Goal: Task Accomplishment & Management: Manage account settings

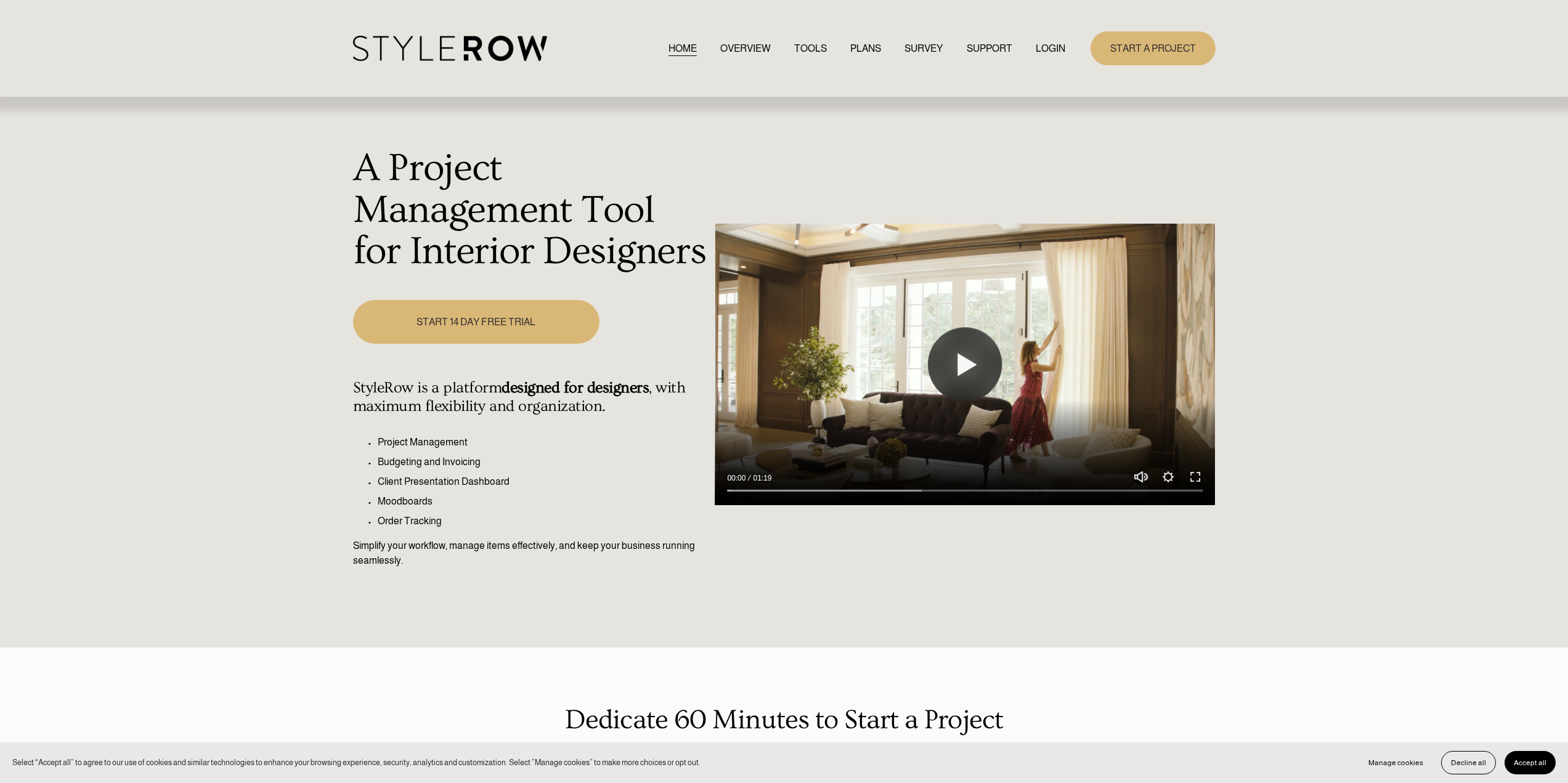
click at [1056, 50] on link "LOGIN" at bounding box center [1050, 49] width 29 height 17
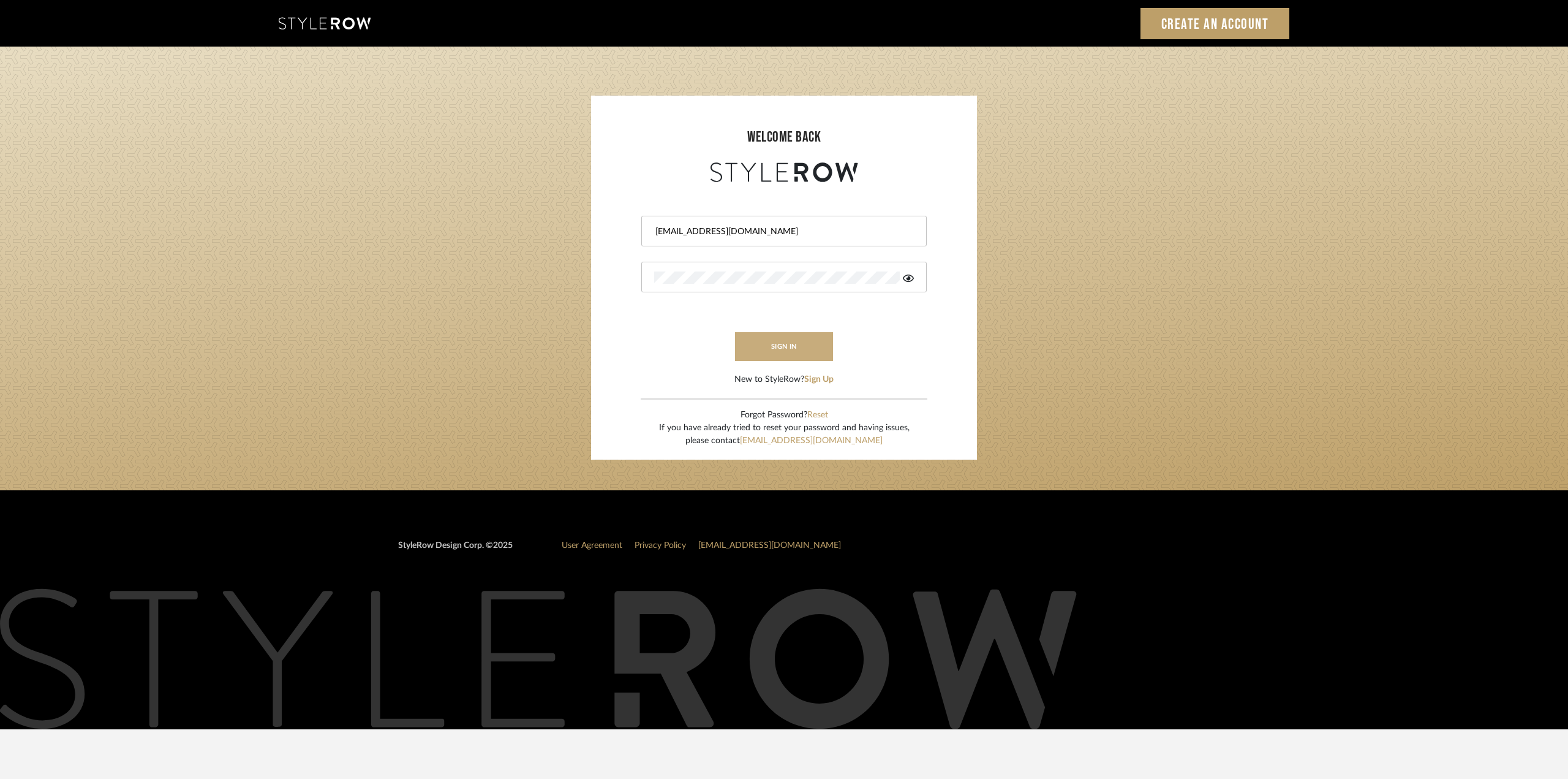
click at [774, 345] on button "sign in" at bounding box center [784, 346] width 98 height 28
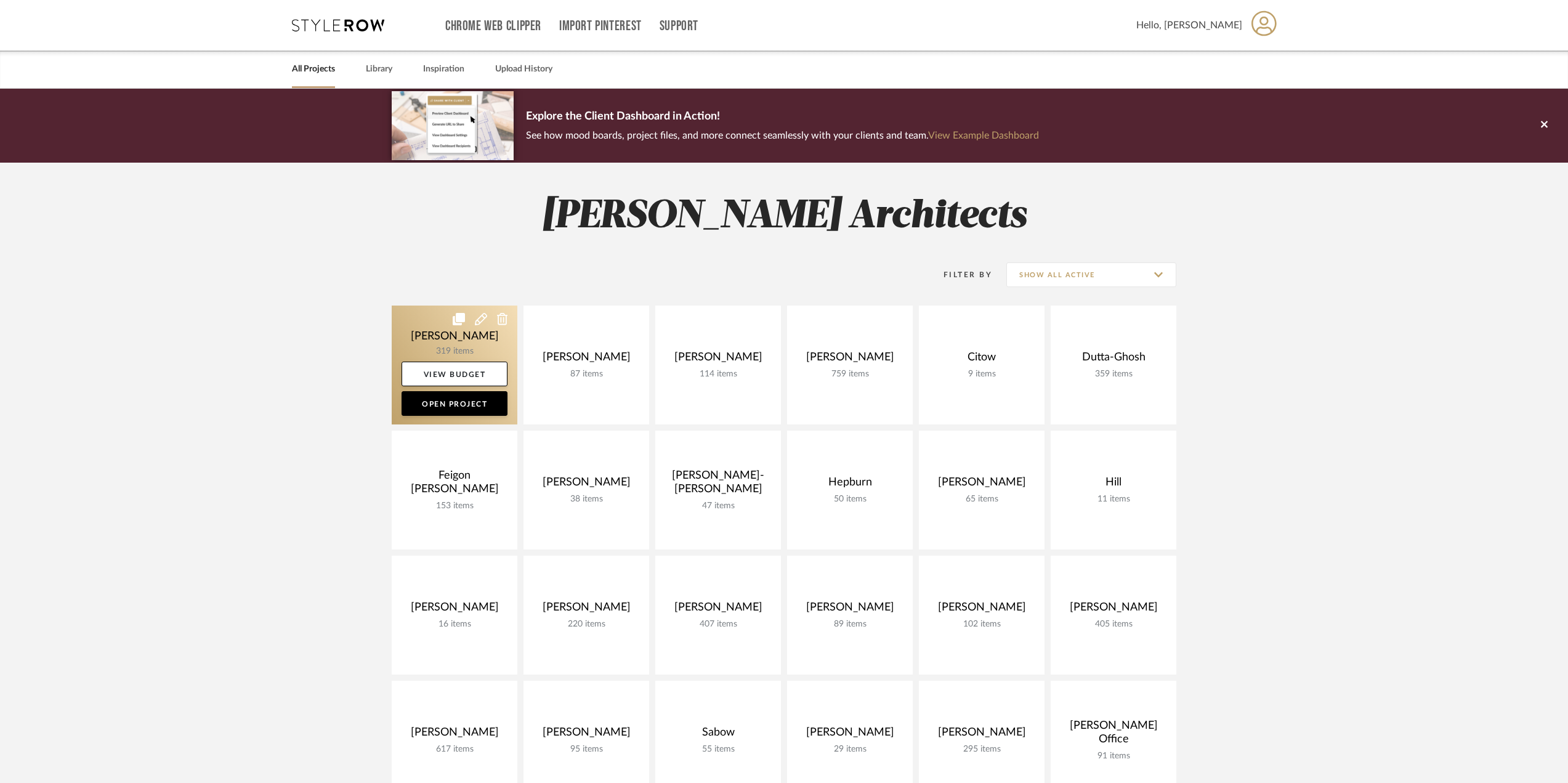
click at [448, 347] on link at bounding box center [454, 364] width 125 height 119
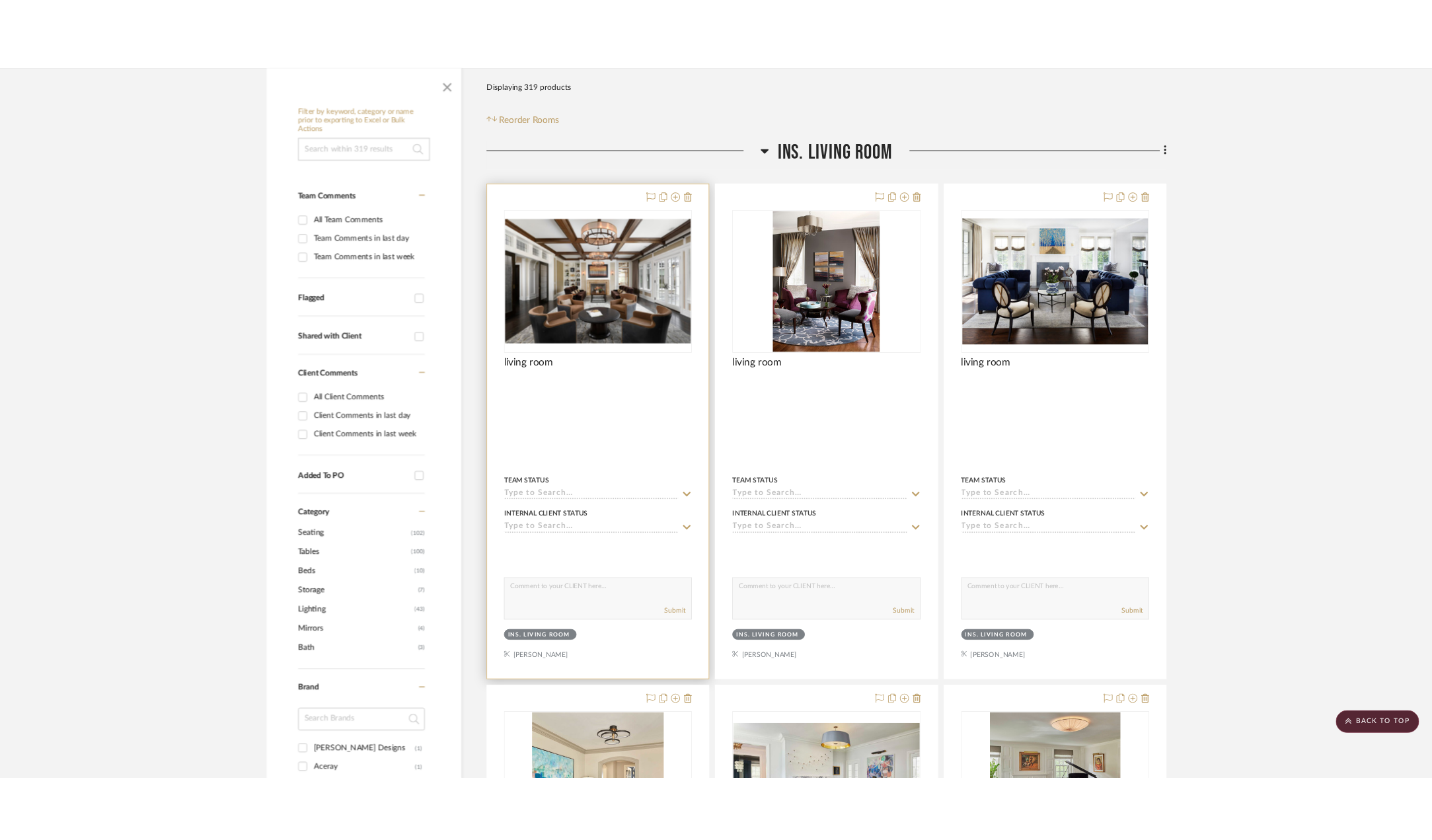
scroll to position [198, 0]
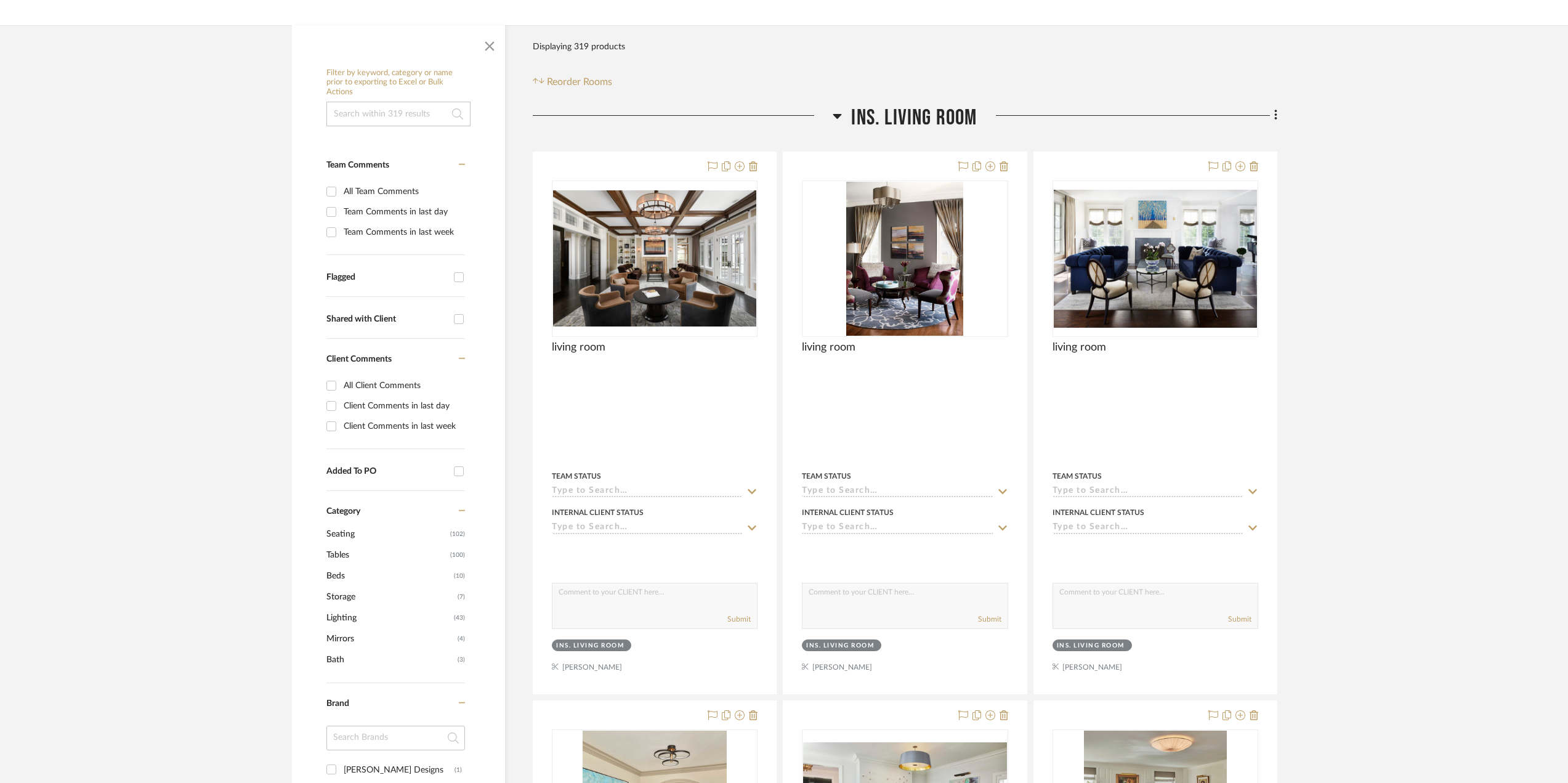
click at [840, 111] on icon at bounding box center [837, 116] width 9 height 15
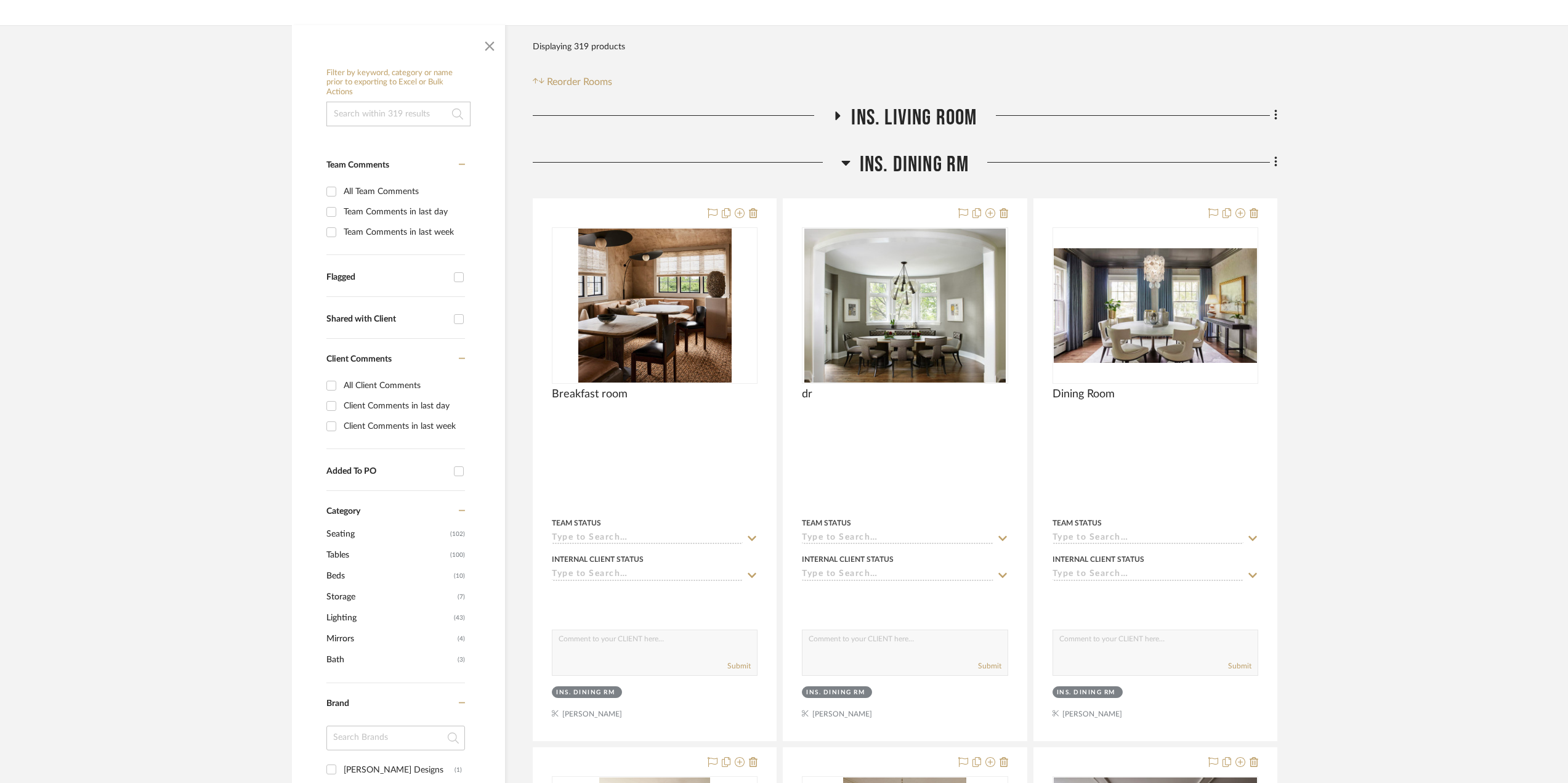
click at [841, 164] on icon at bounding box center [845, 163] width 9 height 15
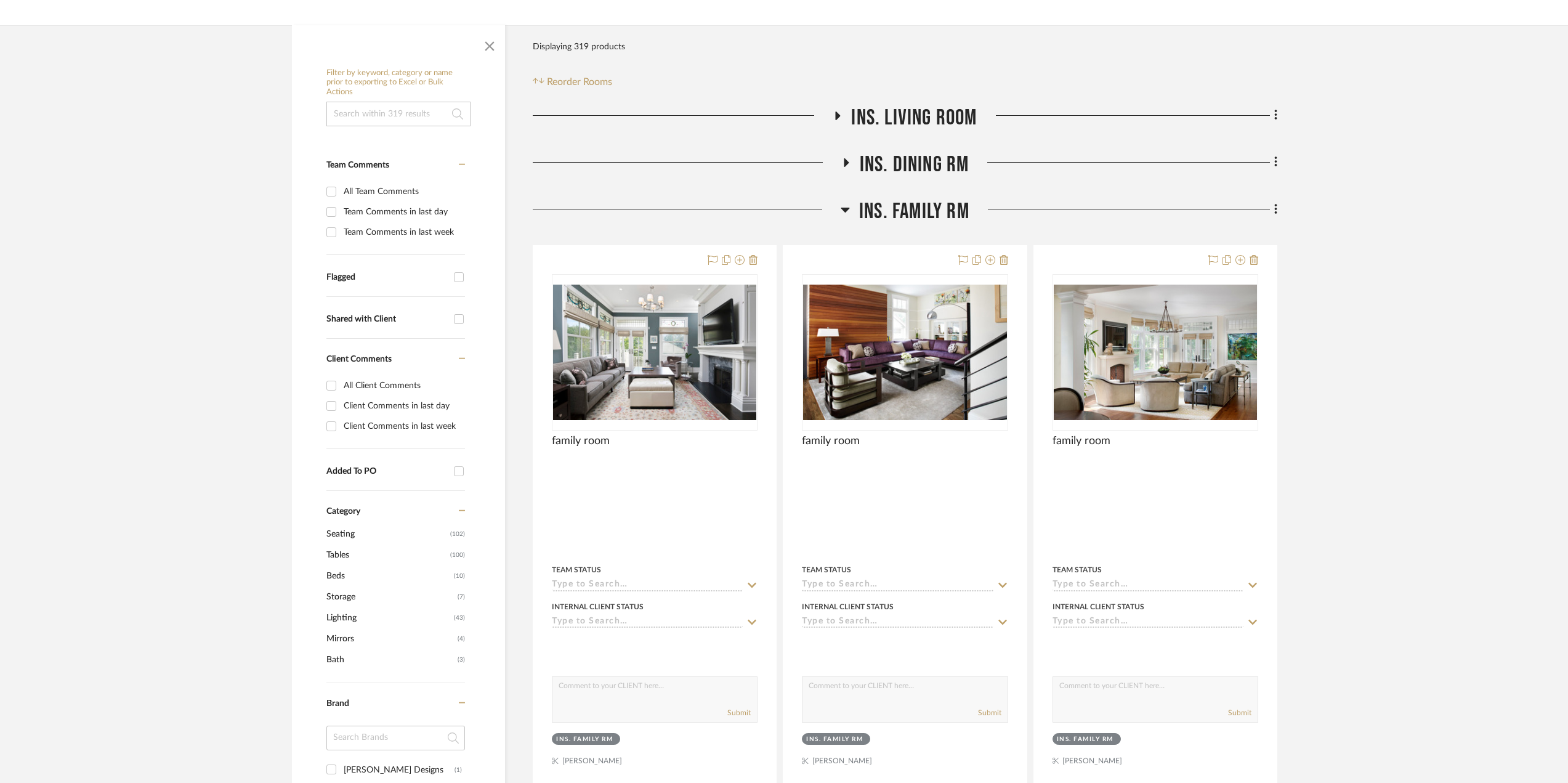
click at [848, 212] on icon at bounding box center [845, 209] width 9 height 15
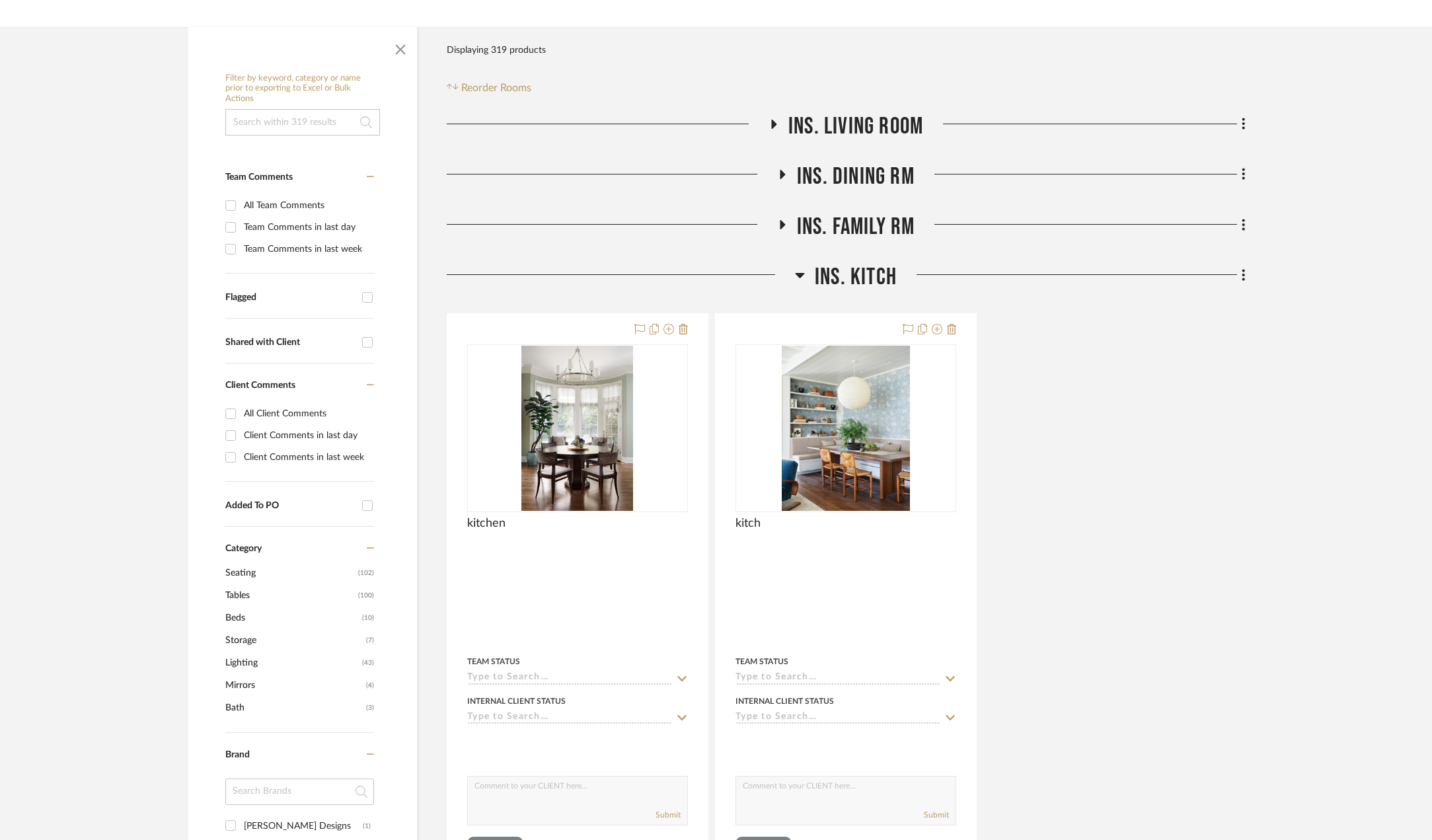
click at [796, 283] on fa-icon at bounding box center [799, 279] width 10 height 19
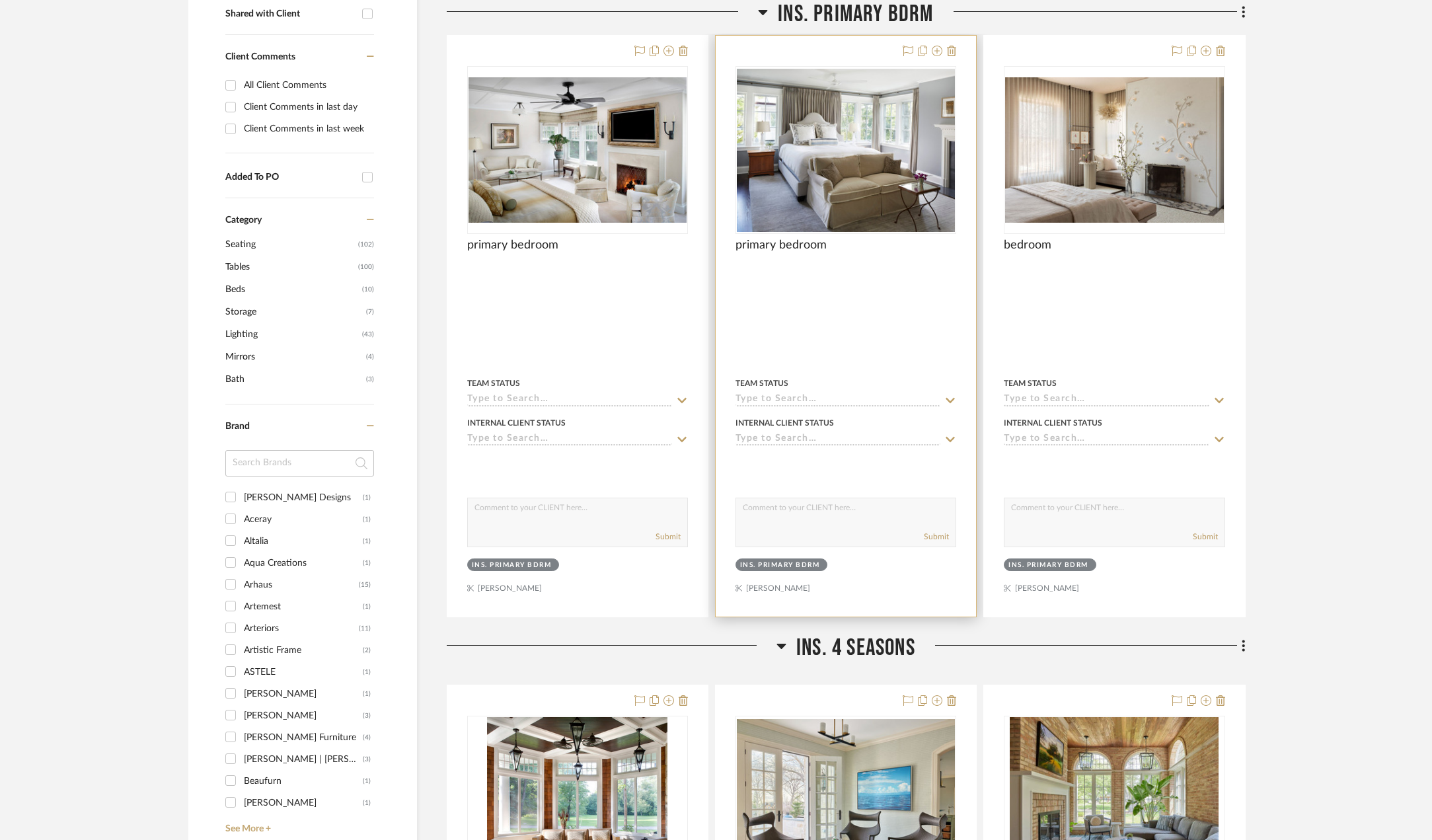
scroll to position [330, 0]
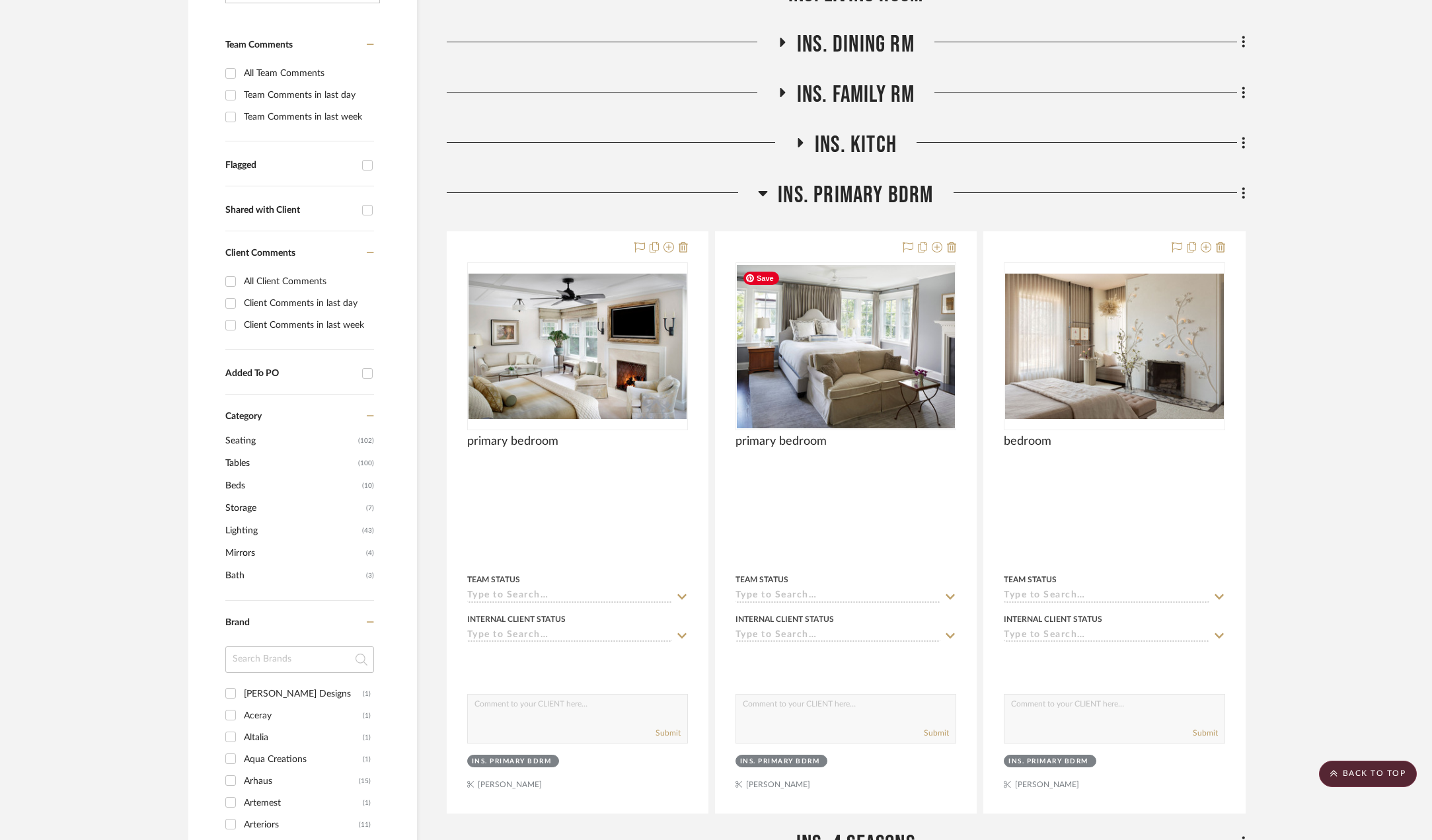
click at [762, 192] on icon at bounding box center [763, 194] width 9 height 5
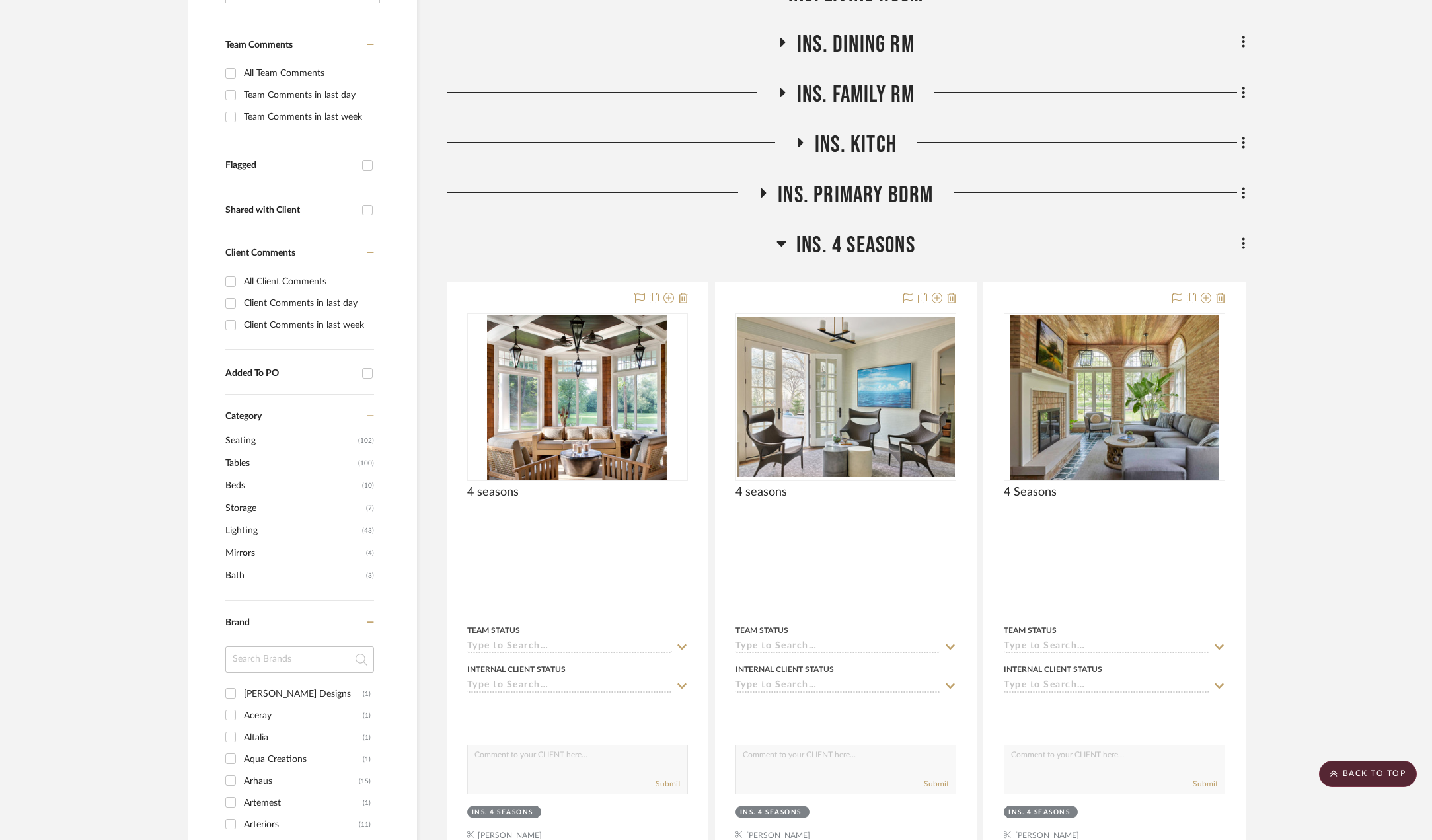
click at [780, 248] on icon at bounding box center [781, 244] width 10 height 16
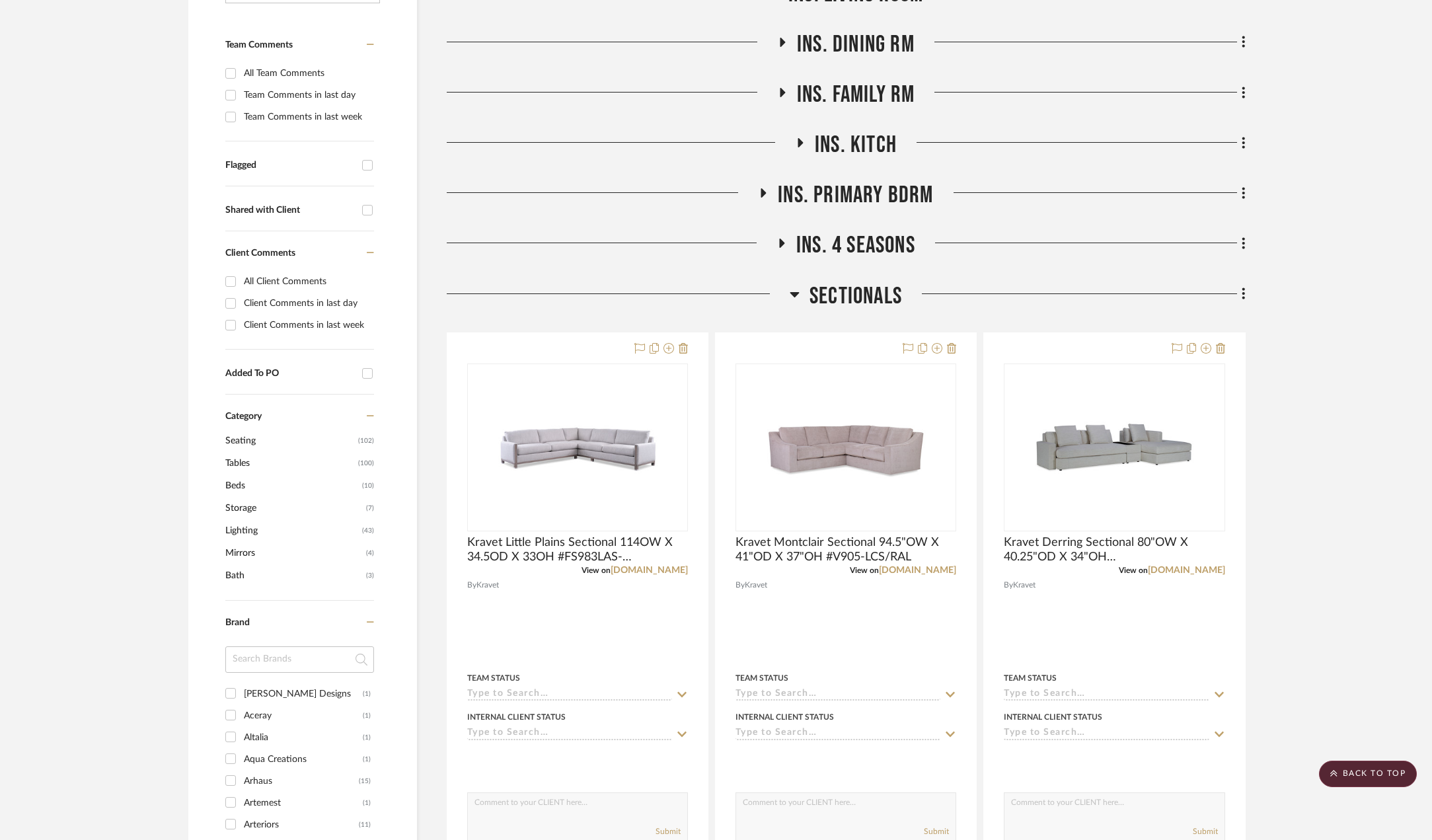
click at [791, 295] on icon at bounding box center [795, 295] width 9 height 5
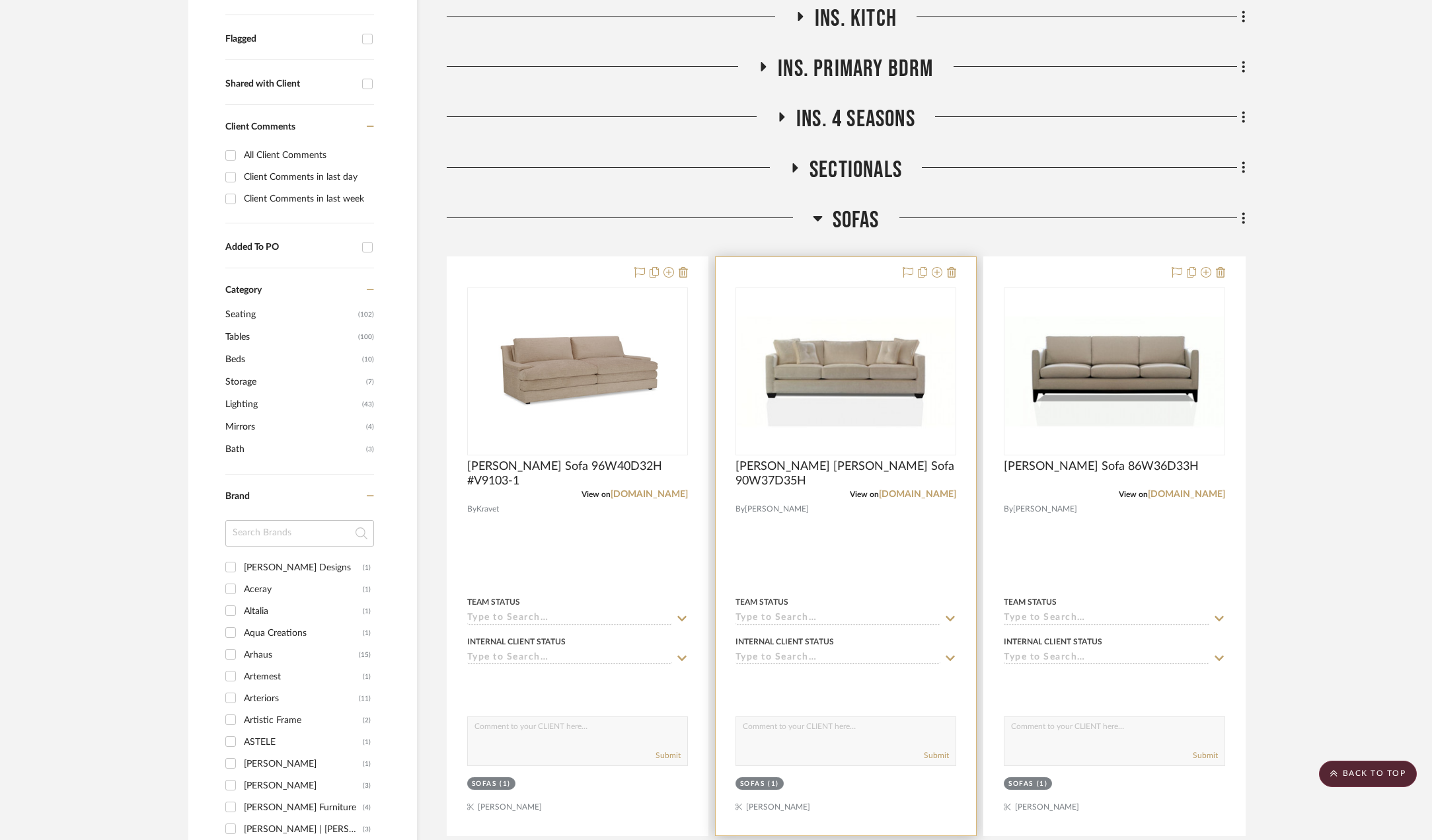
scroll to position [463, 0]
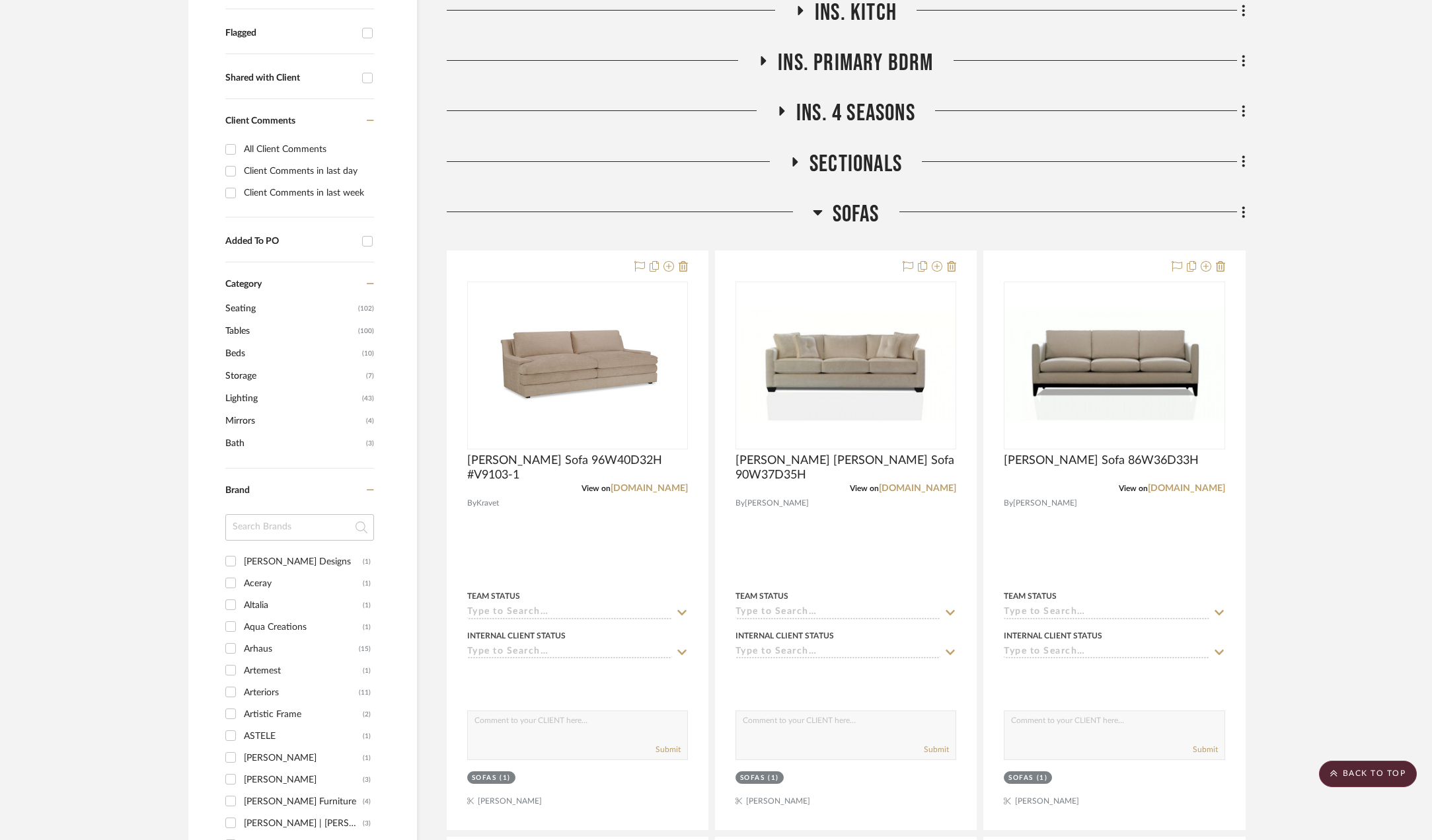
click at [814, 214] on icon at bounding box center [818, 212] width 10 height 16
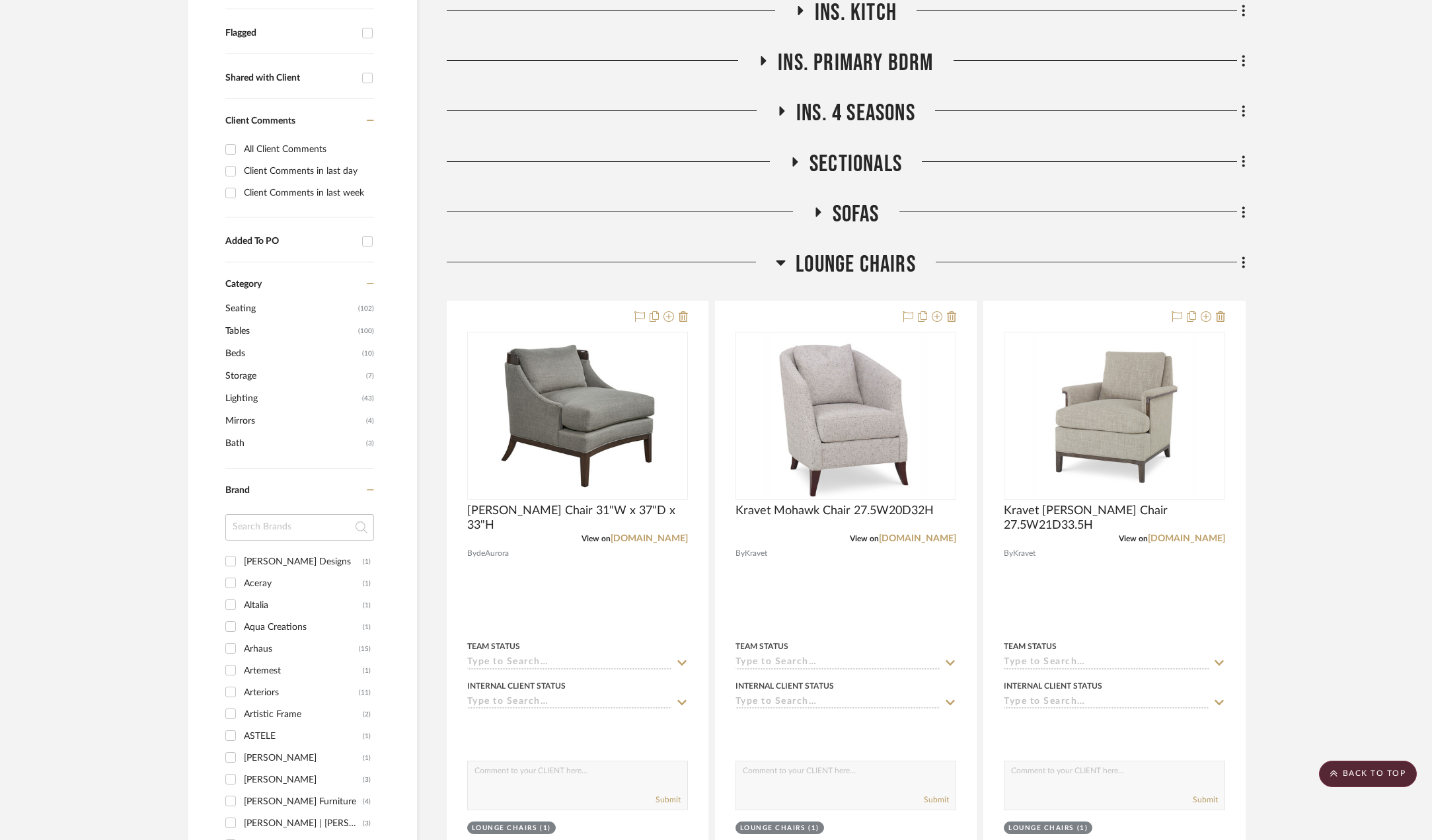
click at [781, 265] on icon at bounding box center [781, 263] width 10 height 16
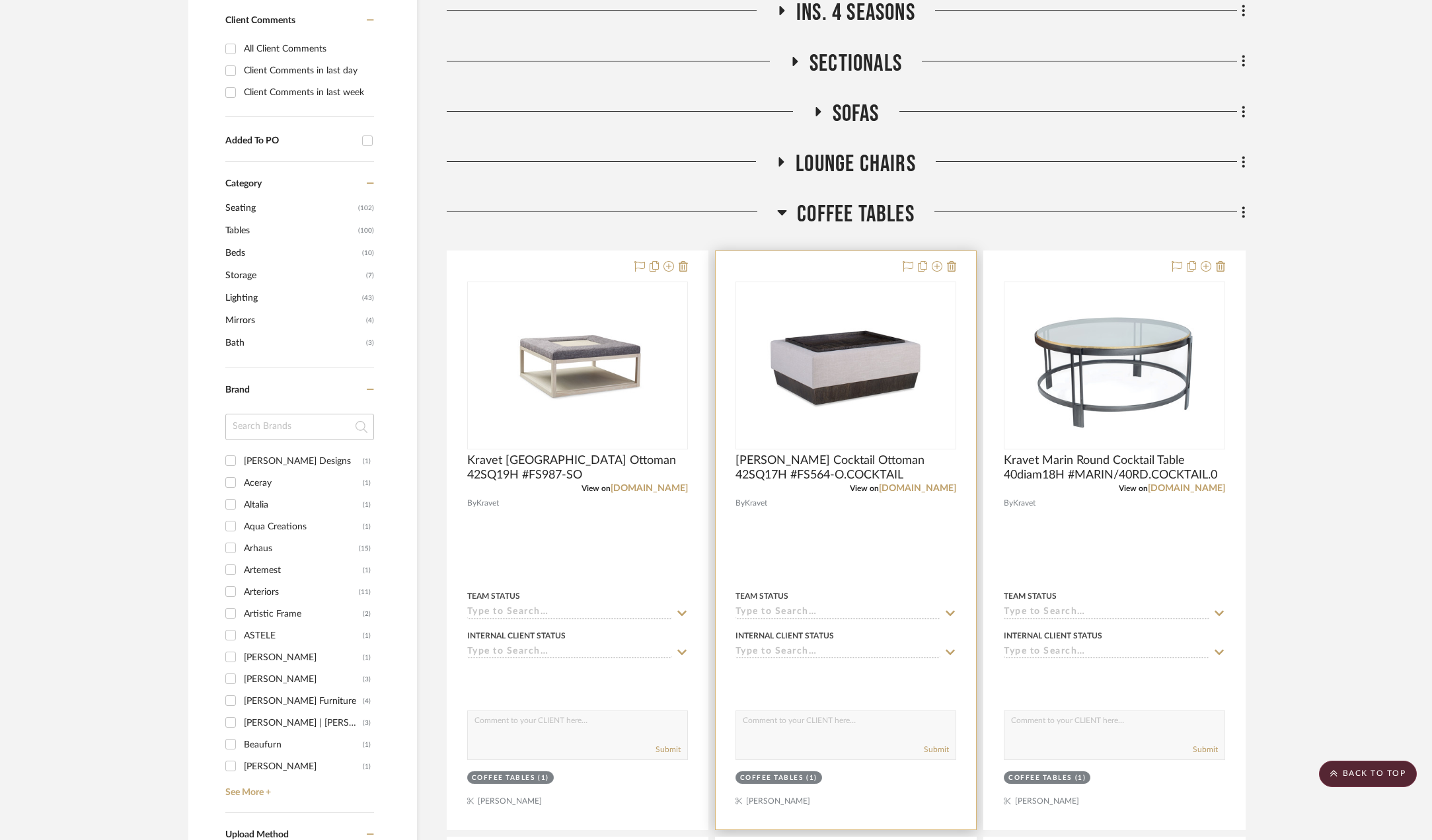
scroll to position [727, 0]
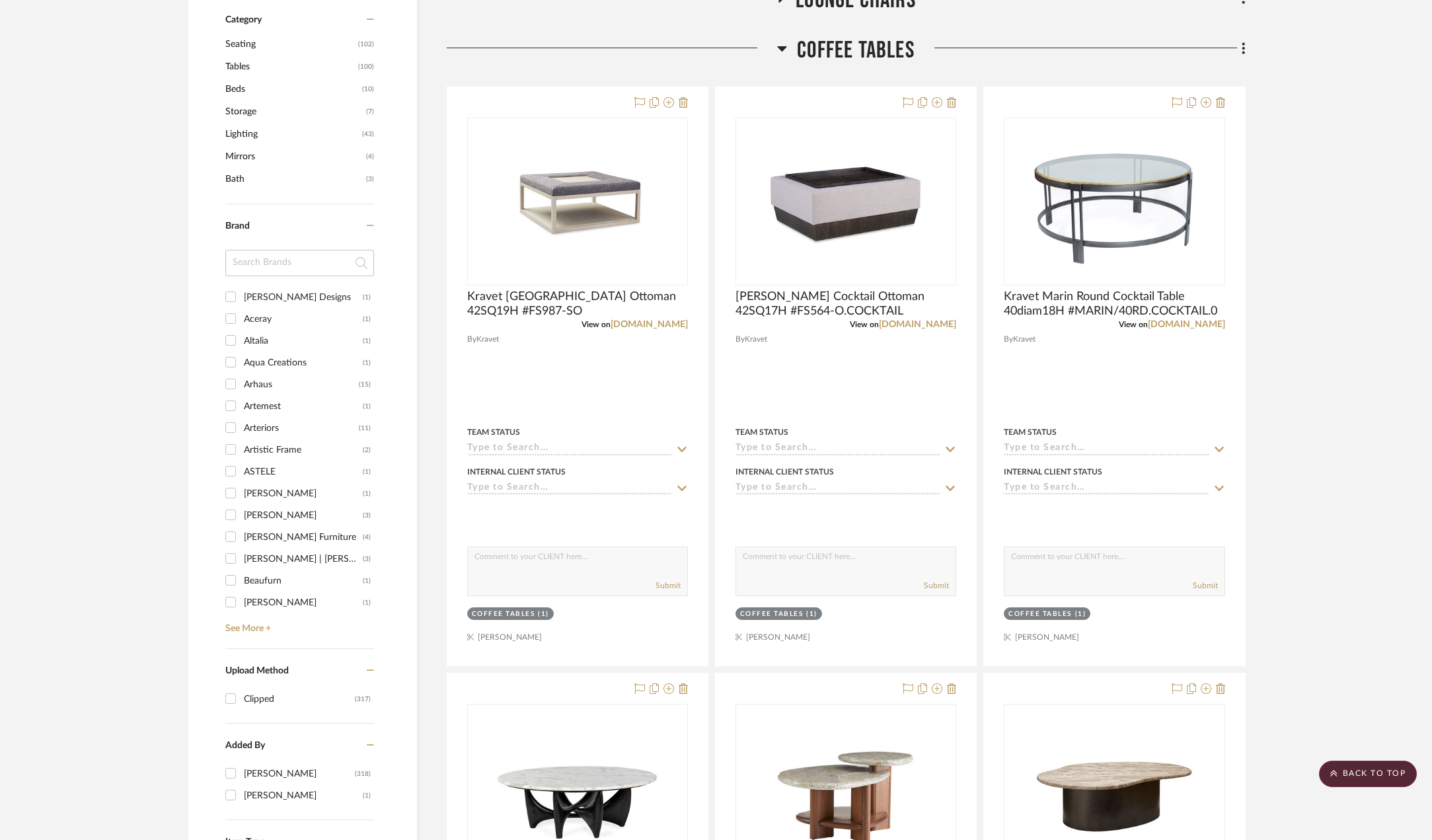
click at [783, 50] on icon at bounding box center [782, 49] width 9 height 5
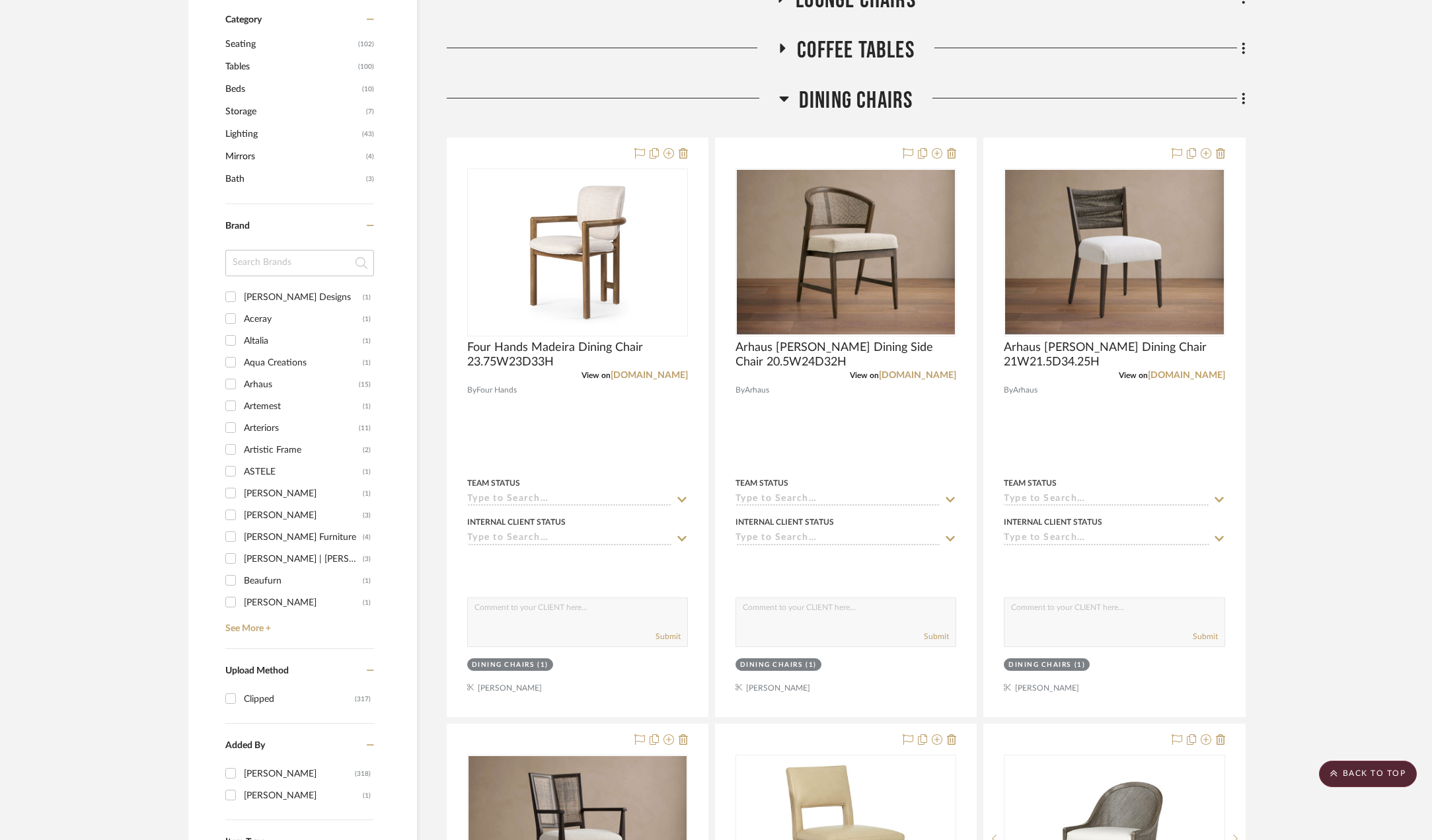
click at [781, 97] on icon at bounding box center [784, 99] width 9 height 5
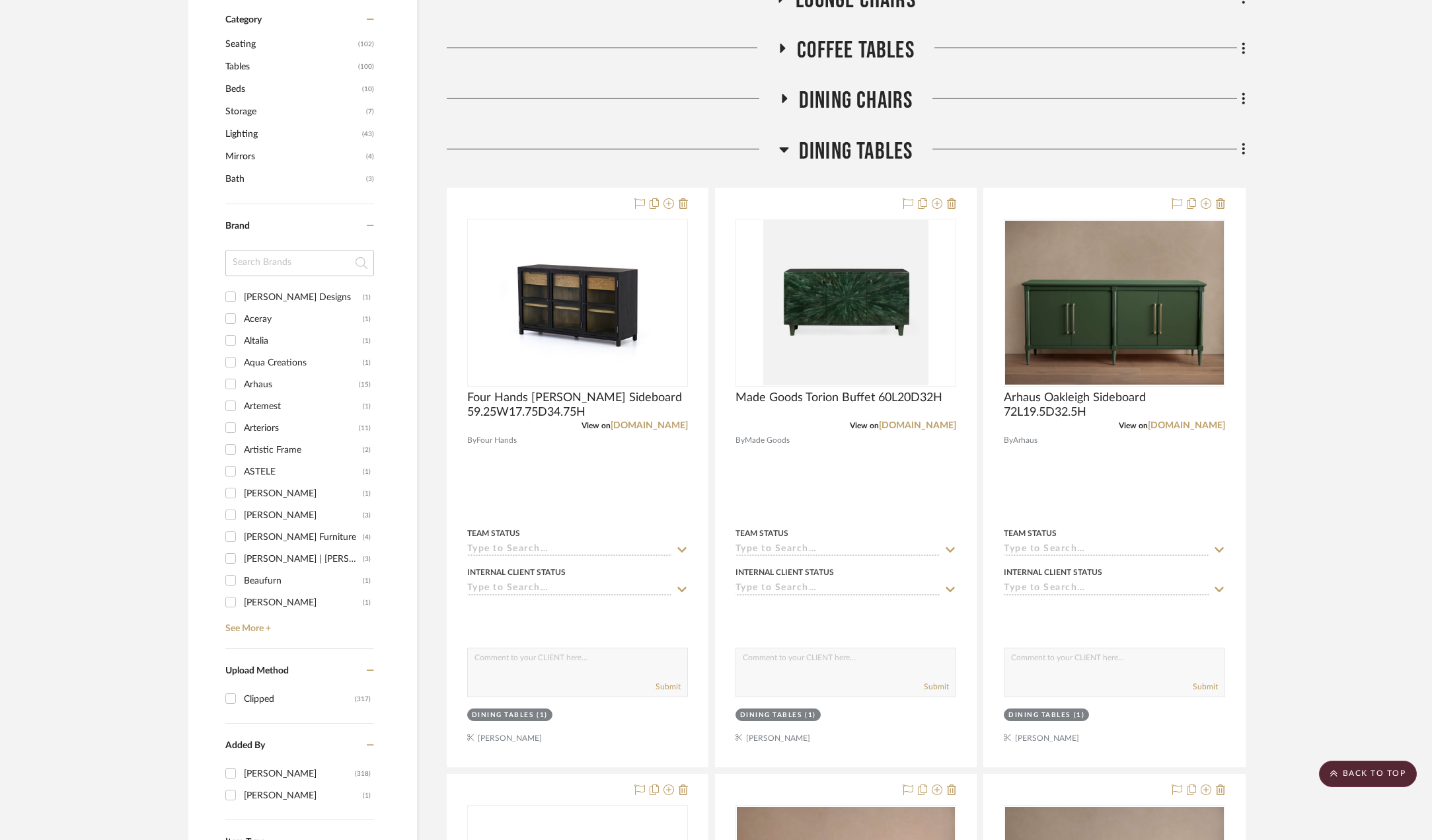
click at [782, 152] on icon at bounding box center [784, 150] width 10 height 16
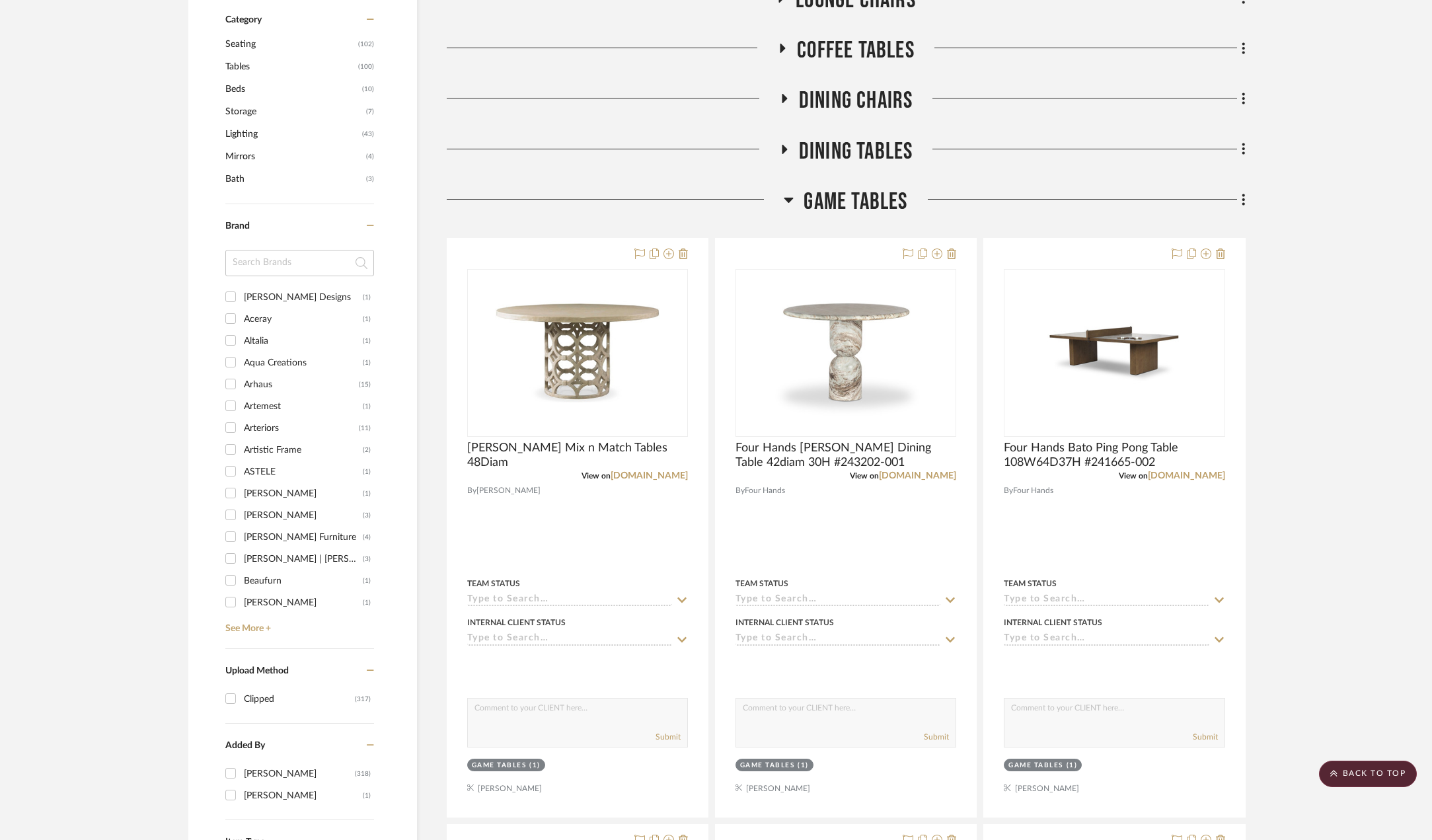
click at [789, 196] on icon at bounding box center [789, 199] width 10 height 16
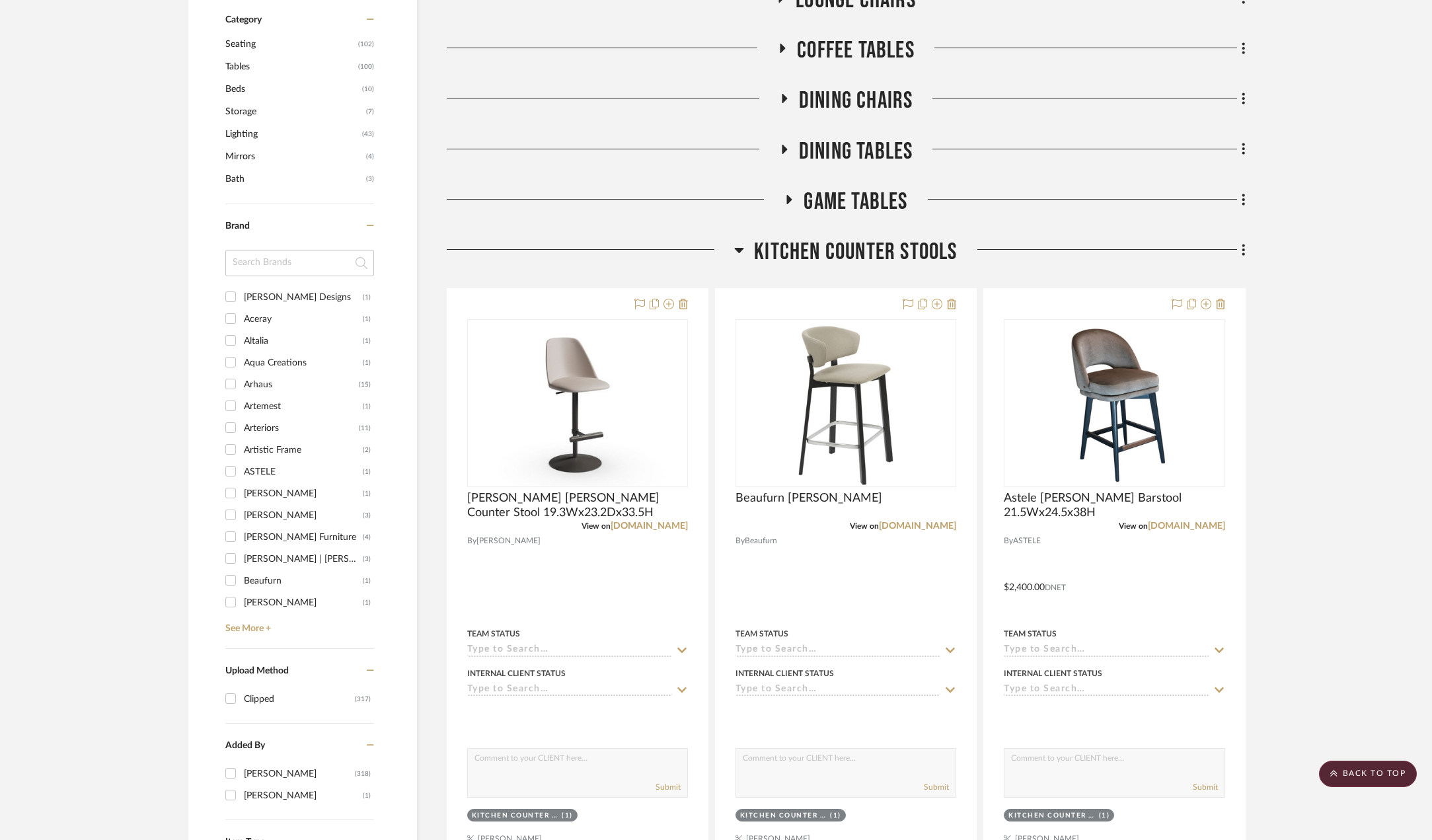
click at [742, 248] on icon at bounding box center [739, 251] width 9 height 5
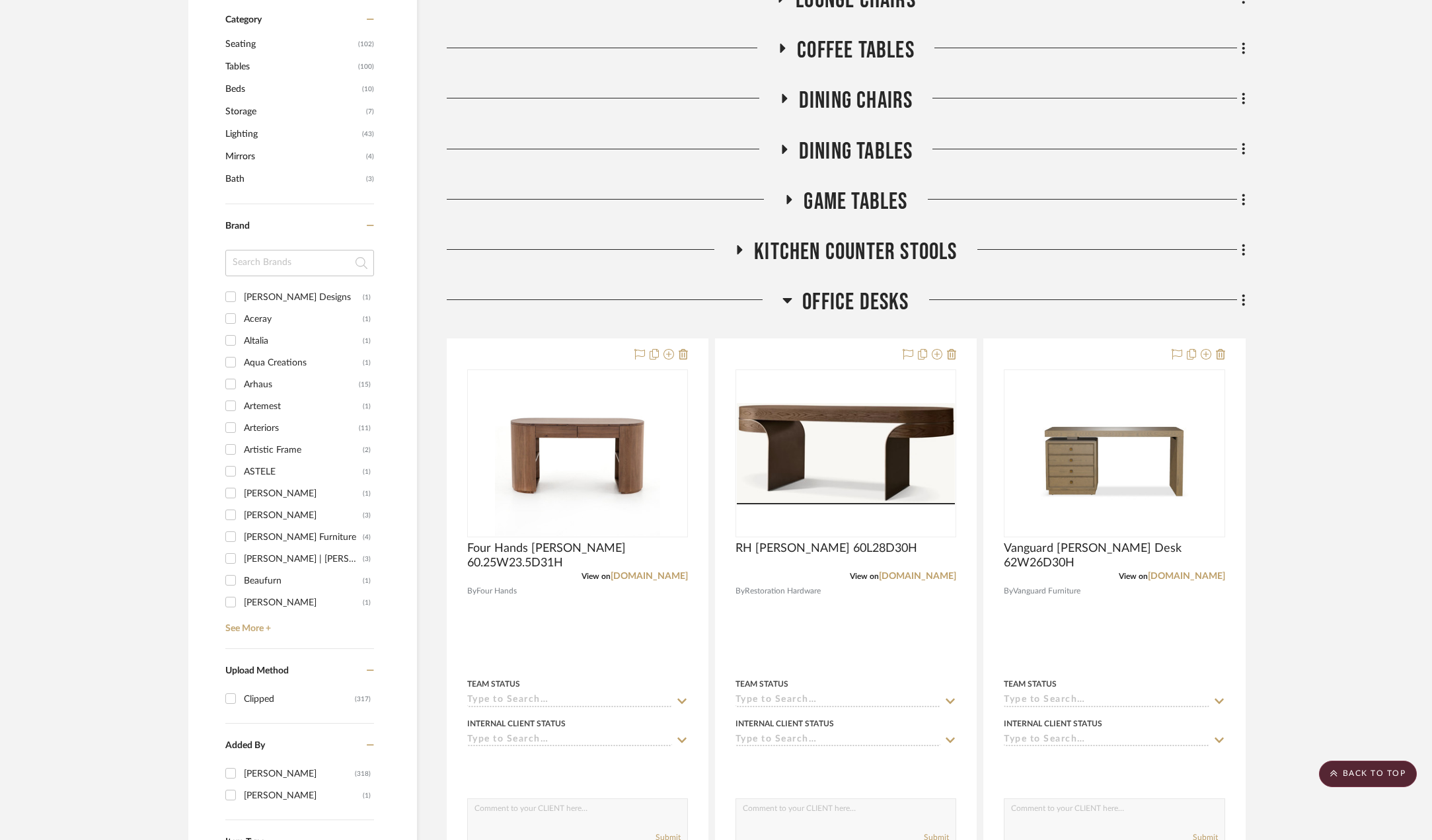
click at [782, 296] on icon at bounding box center [787, 300] width 10 height 16
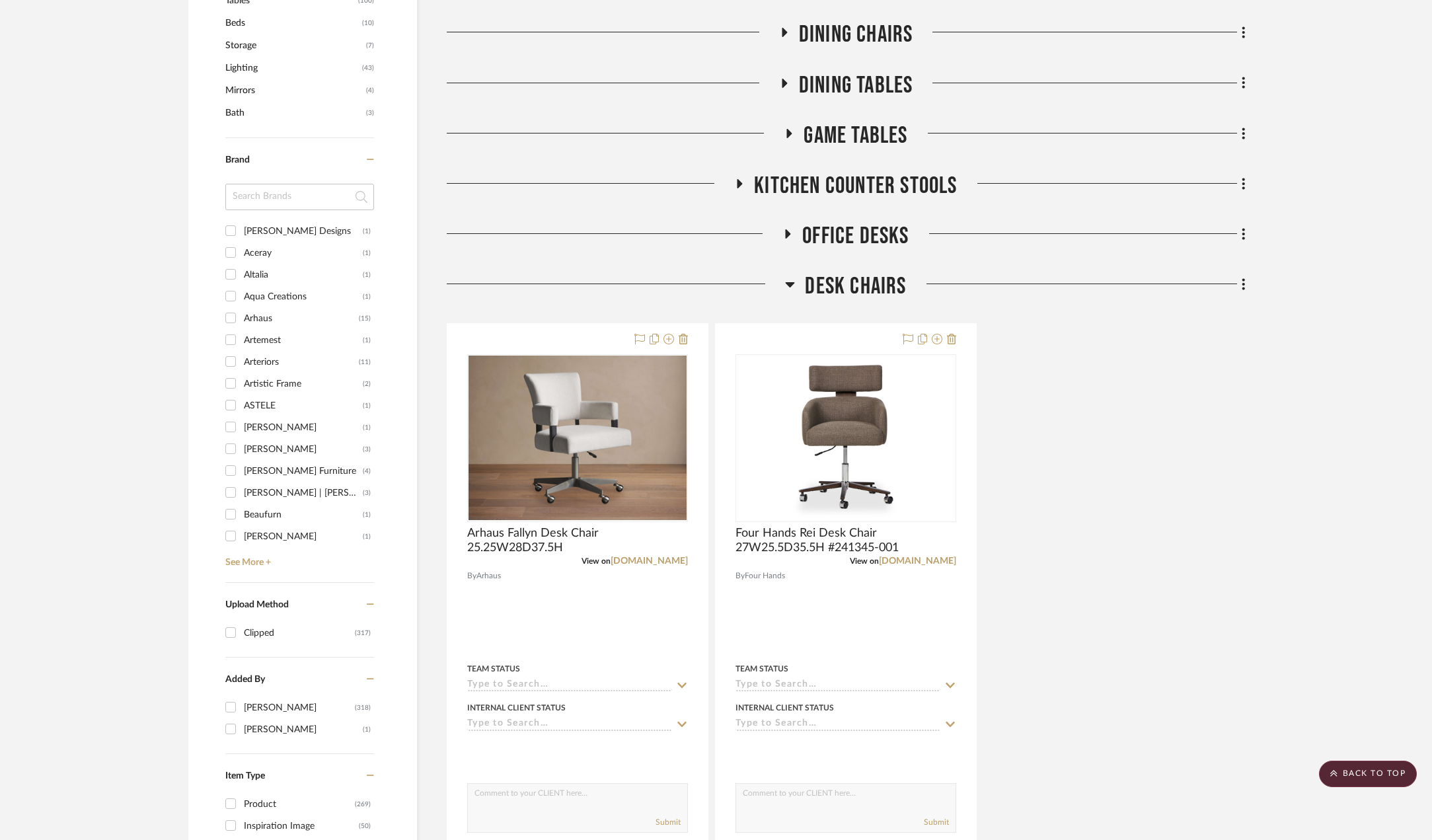
click at [790, 289] on icon at bounding box center [790, 284] width 10 height 16
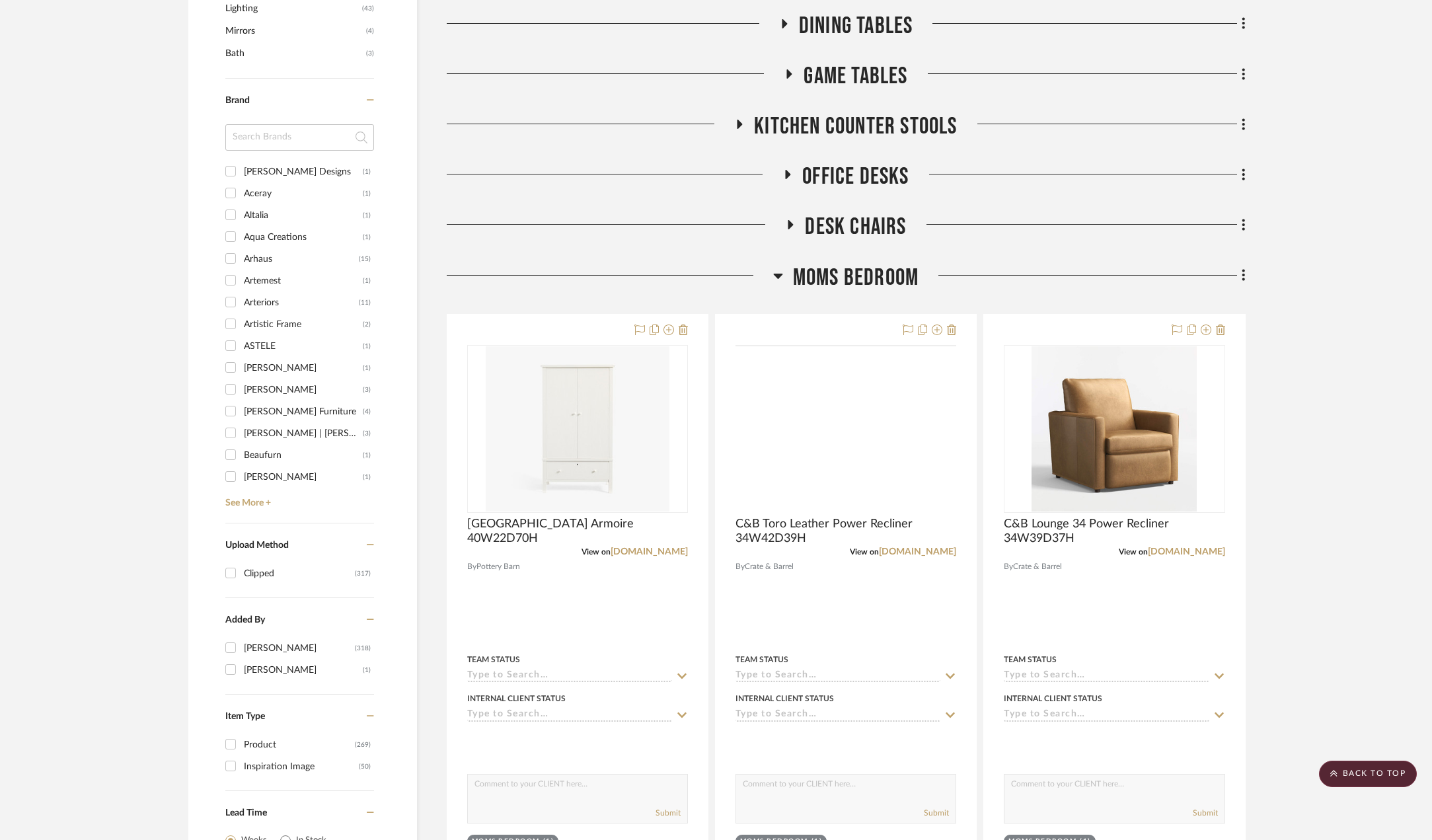
scroll to position [992, 0]
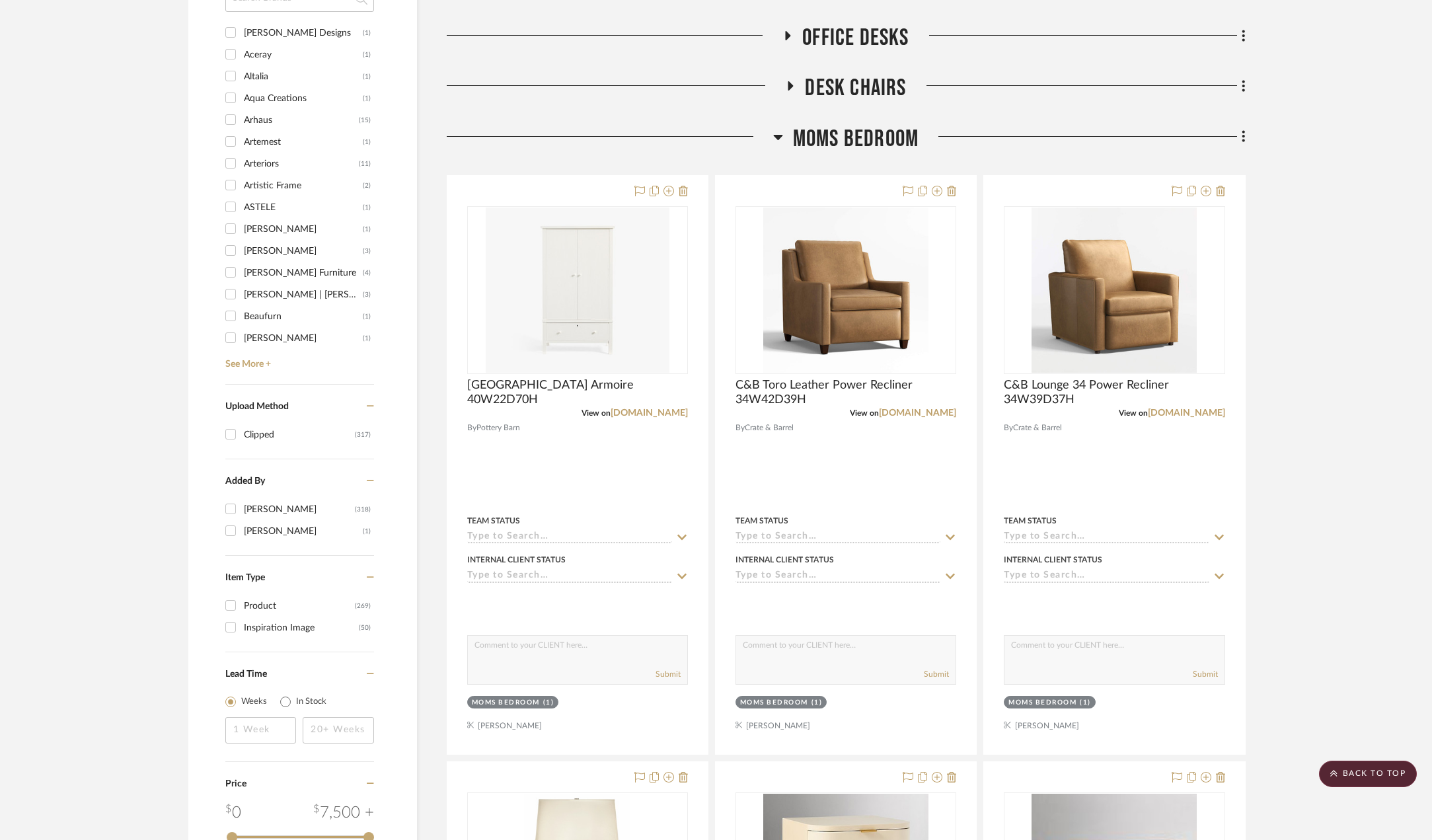
click at [781, 145] on fa-icon at bounding box center [778, 141] width 10 height 19
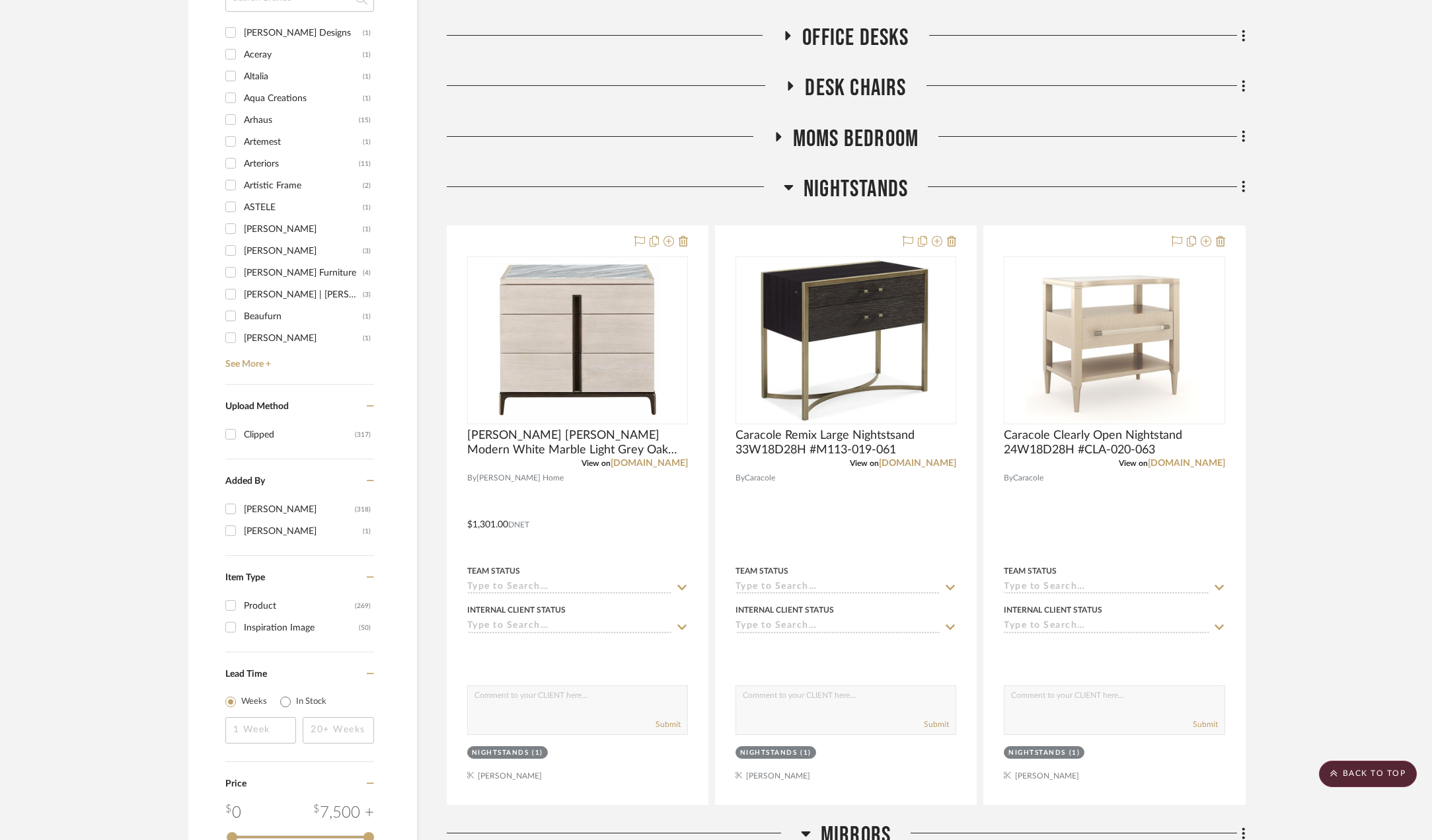
click at [789, 190] on icon at bounding box center [789, 187] width 10 height 16
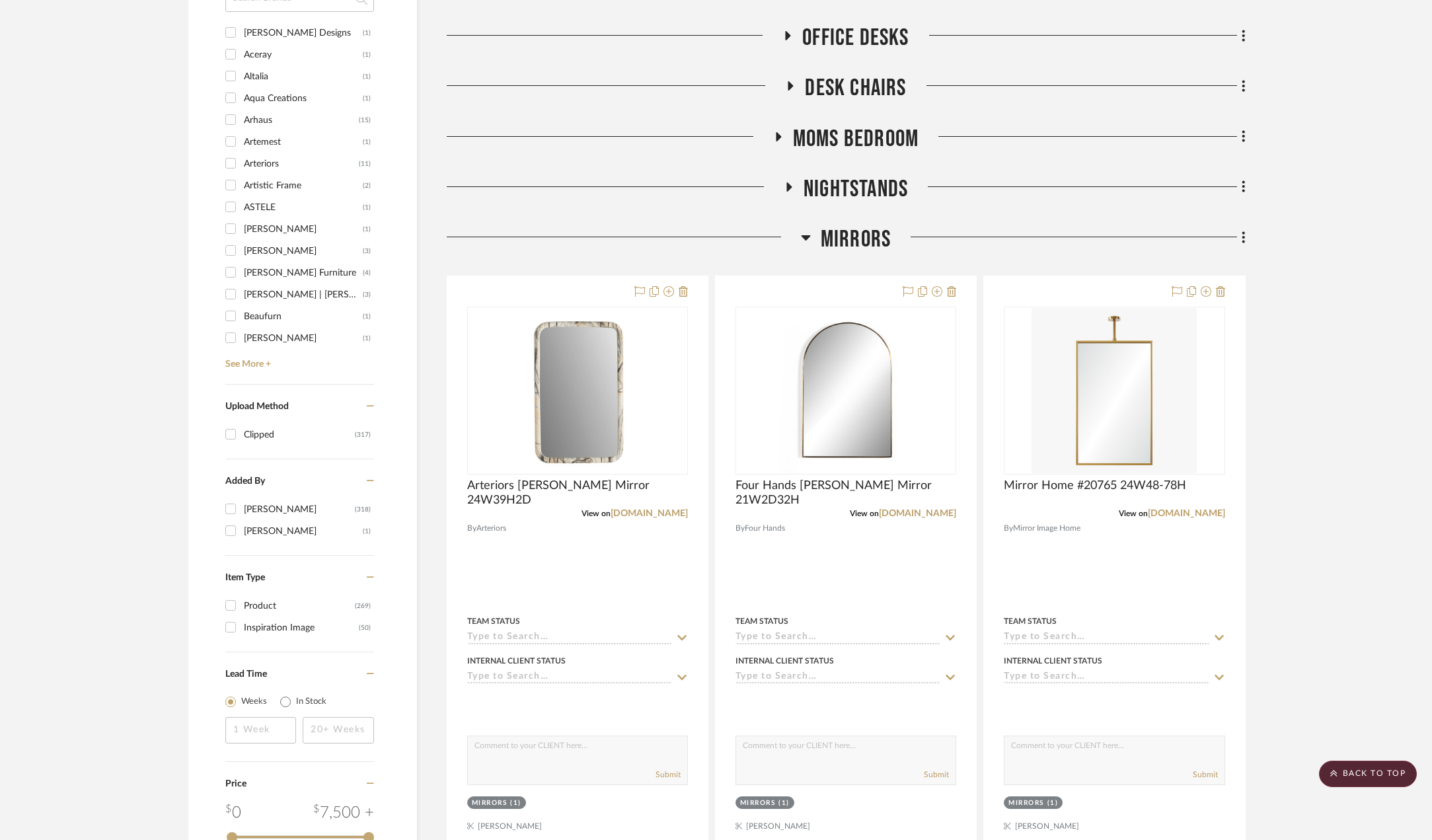
click at [808, 237] on icon at bounding box center [806, 238] width 9 height 5
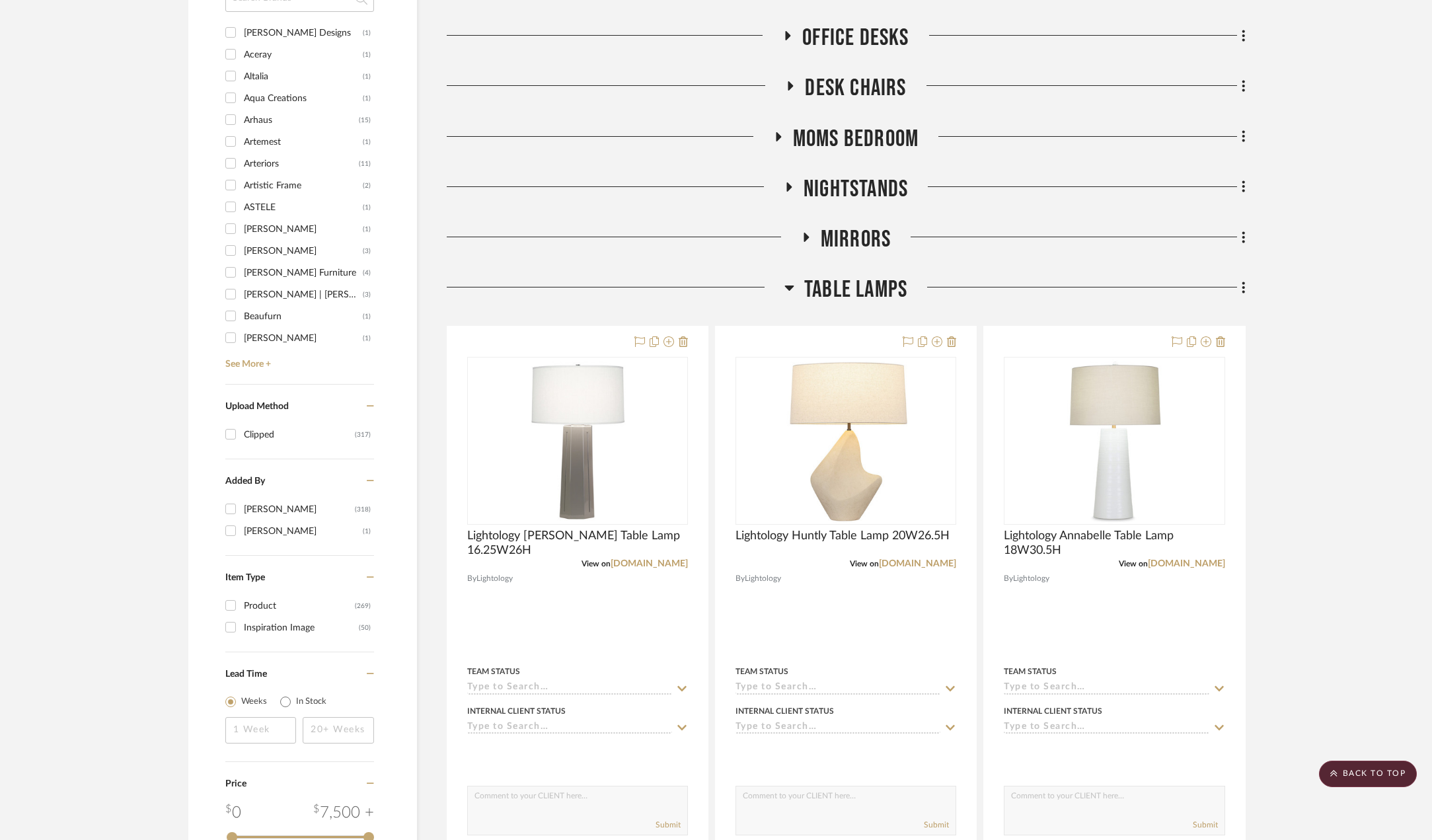
click at [795, 282] on h3 "Table Lamps" at bounding box center [845, 289] width 123 height 28
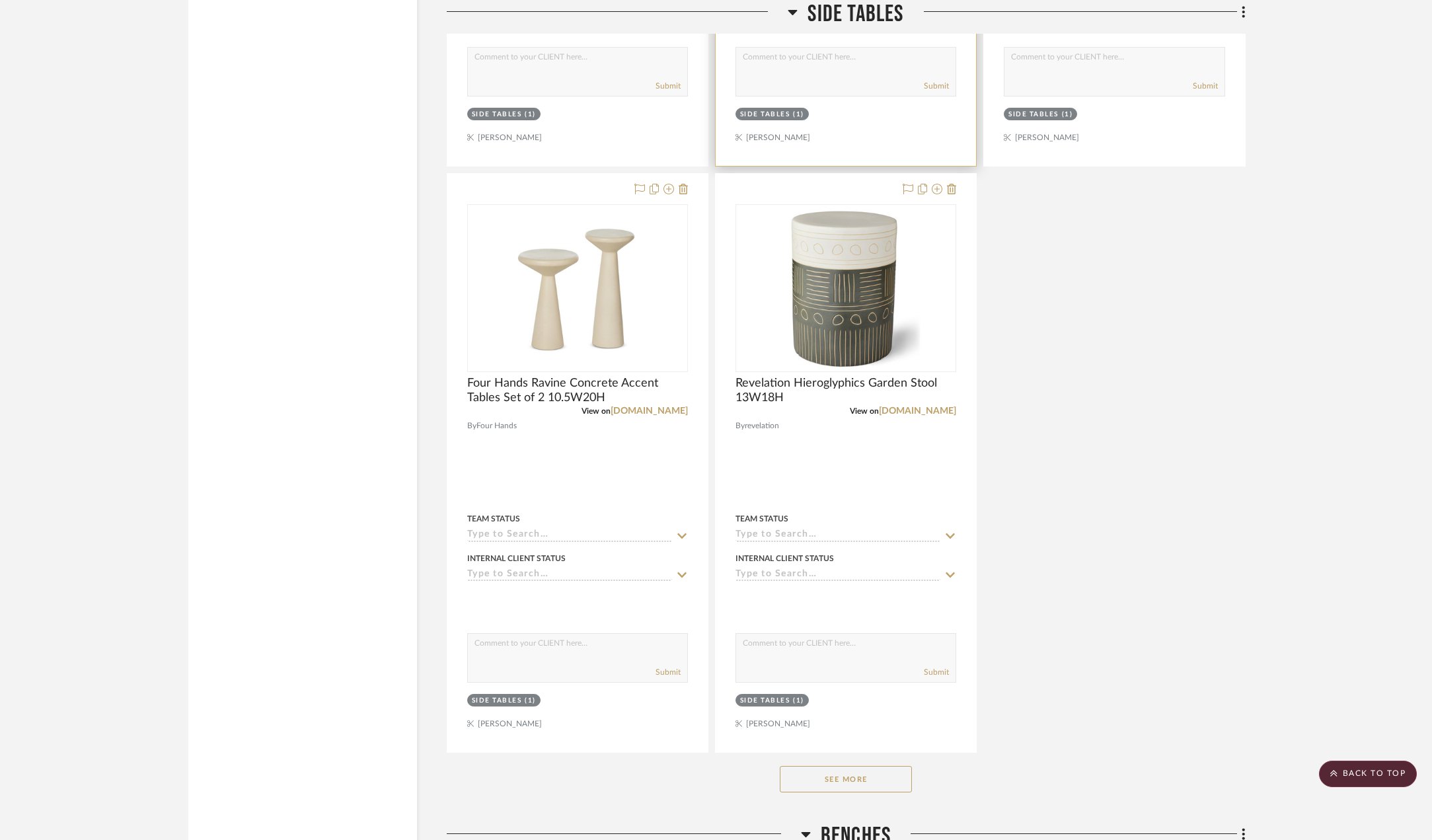
scroll to position [2577, 0]
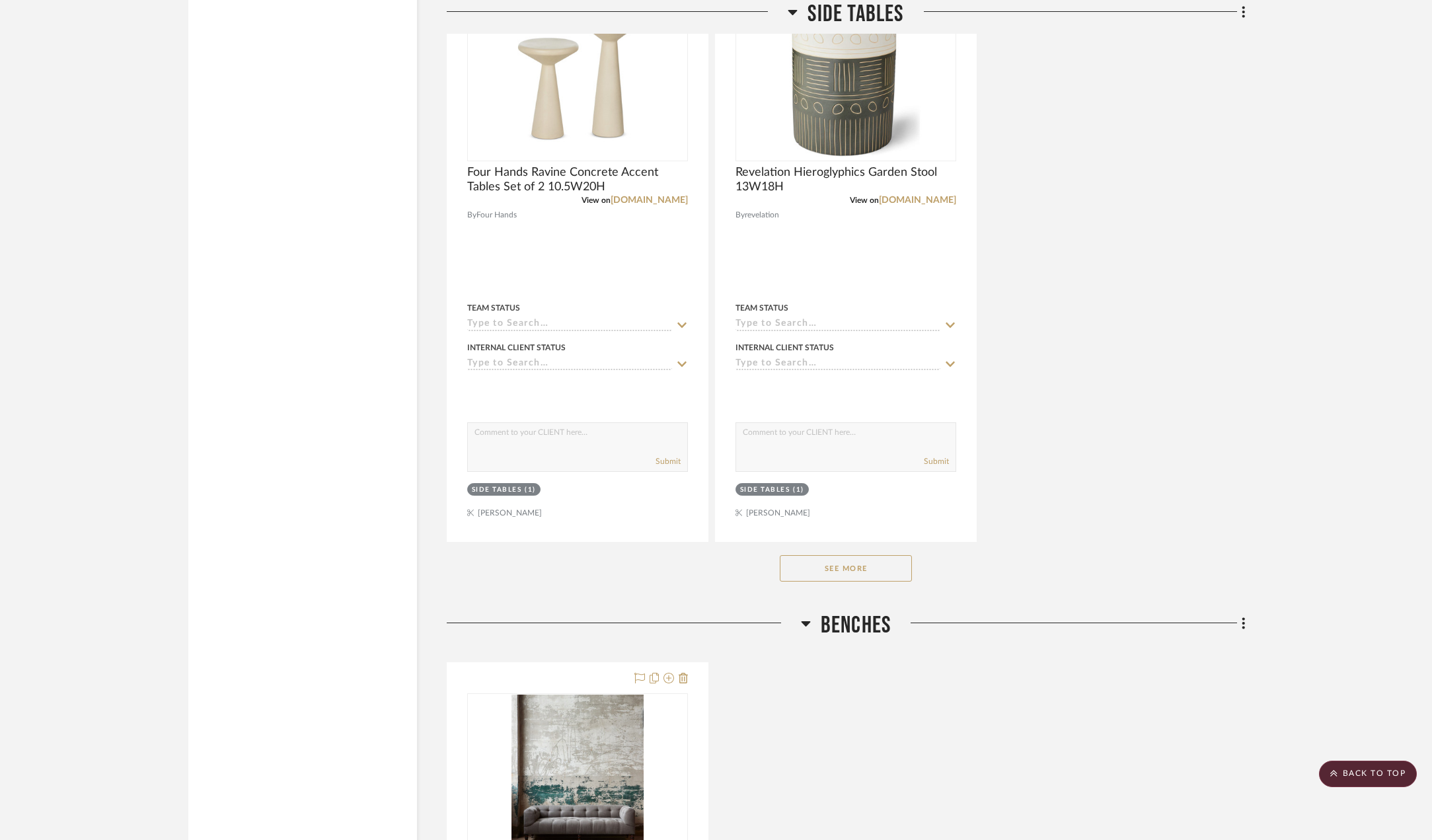
click at [855, 578] on button "See More" at bounding box center [845, 568] width 132 height 26
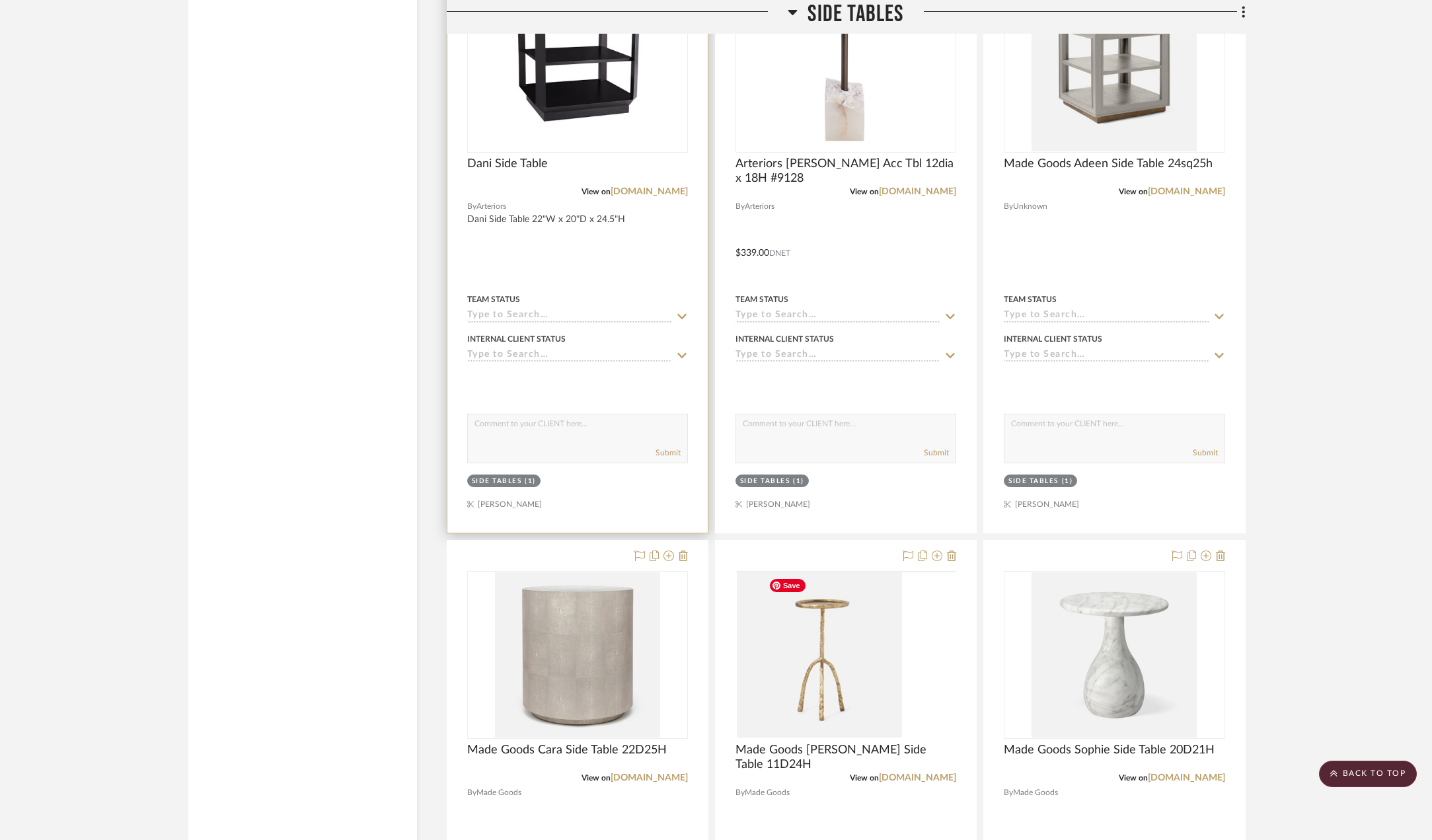
scroll to position [6014, 0]
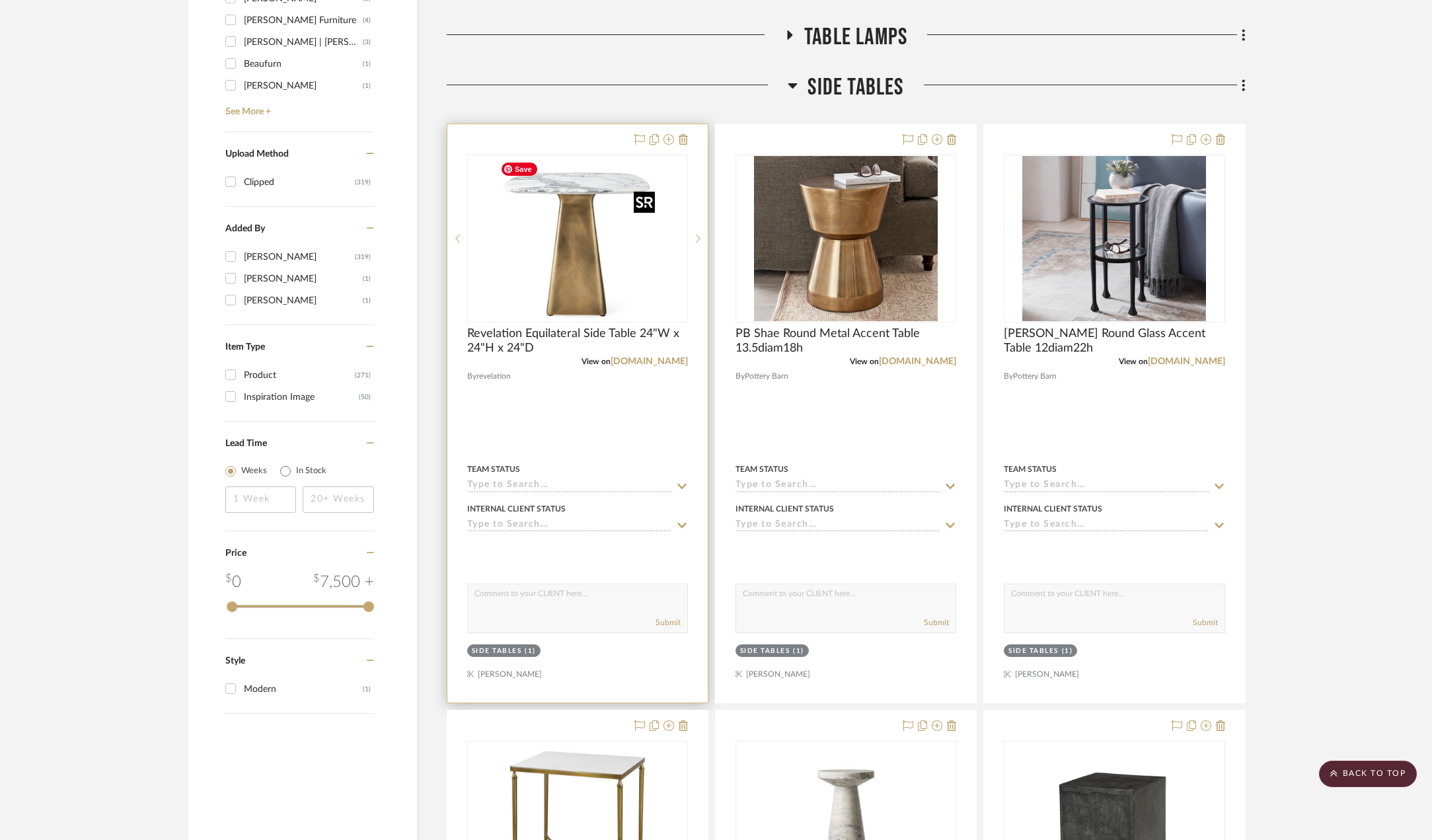
scroll to position [1322, 0]
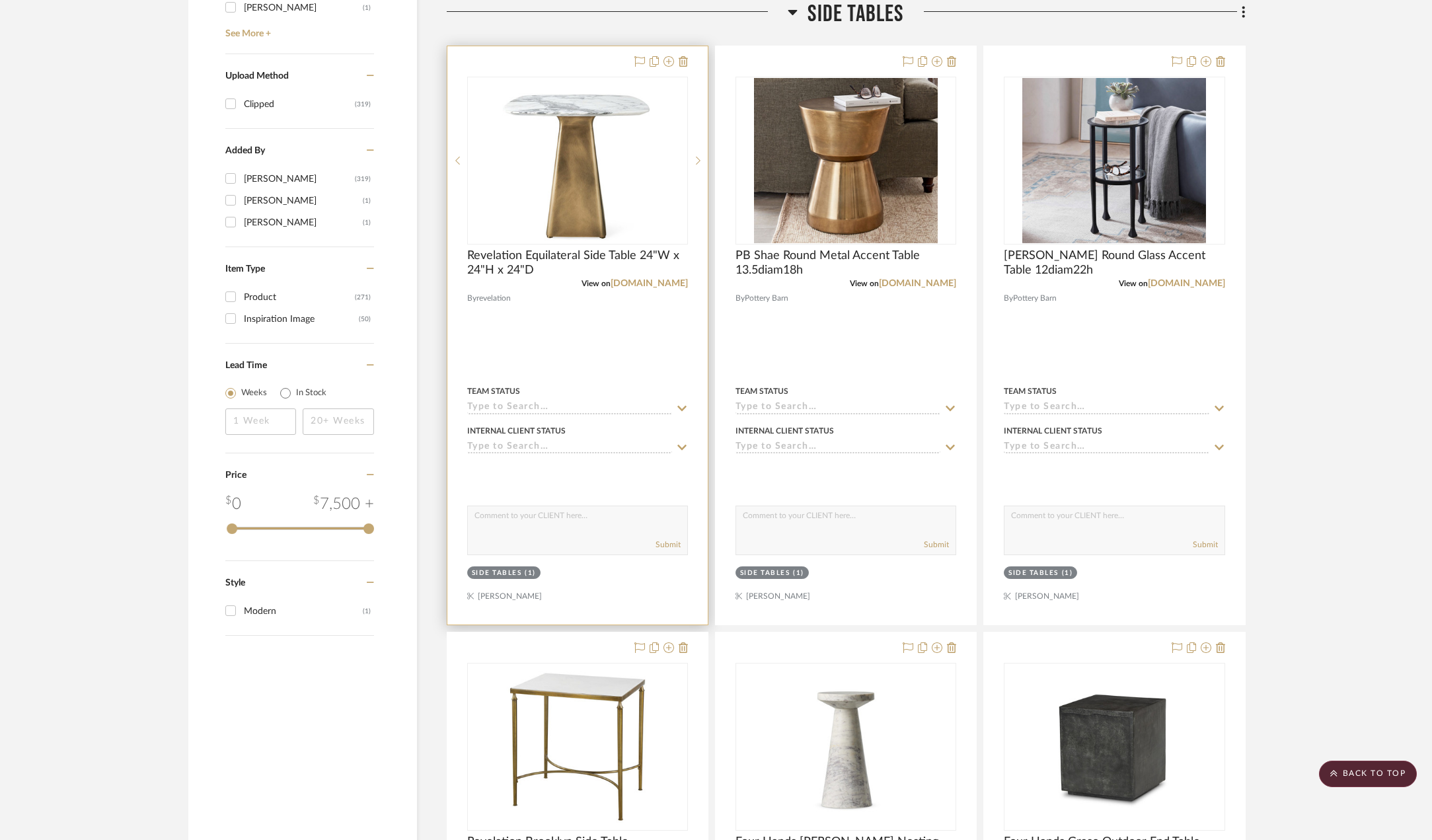
click at [614, 319] on div at bounding box center [577, 335] width 261 height 578
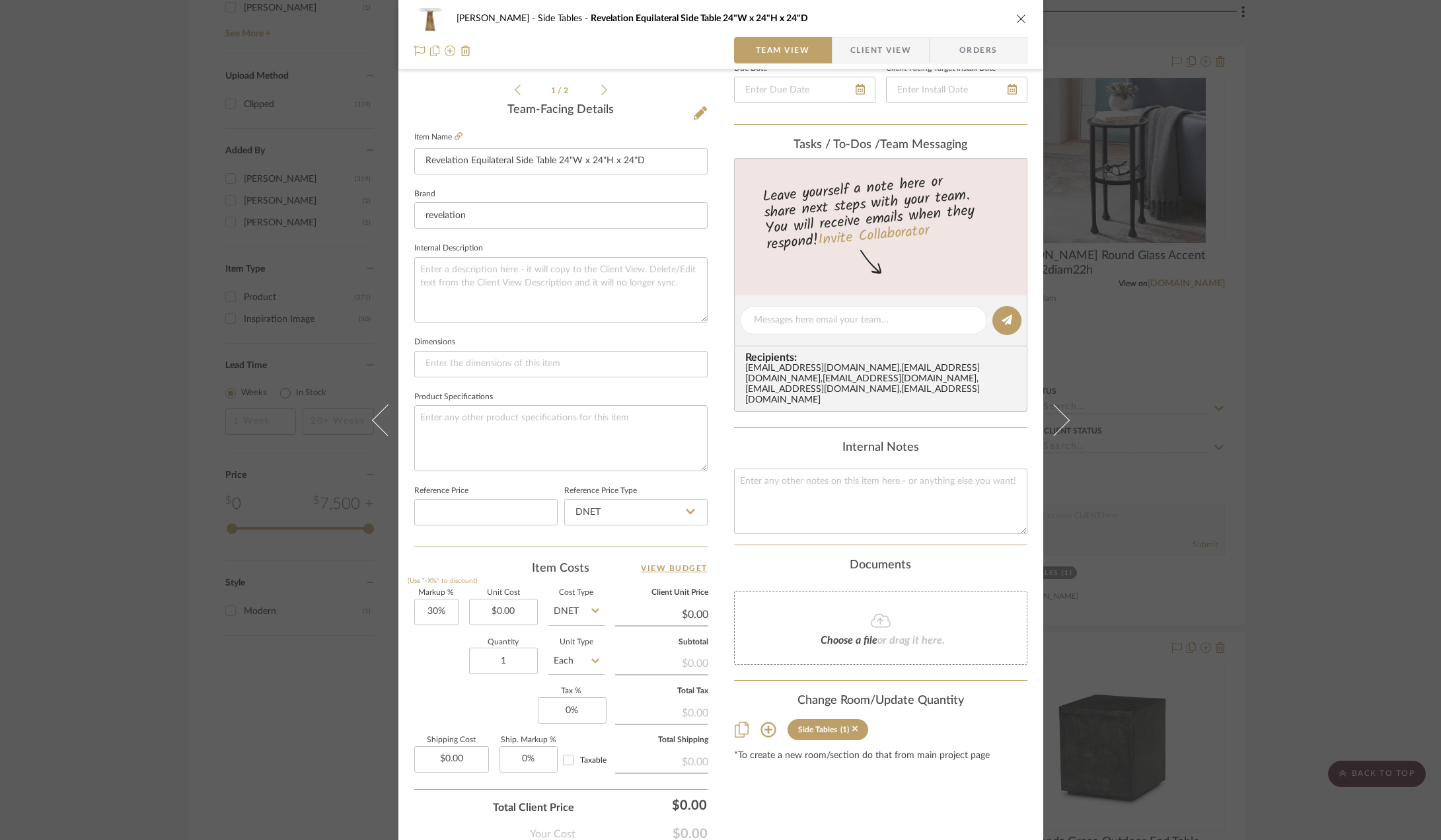
scroll to position [330, 0]
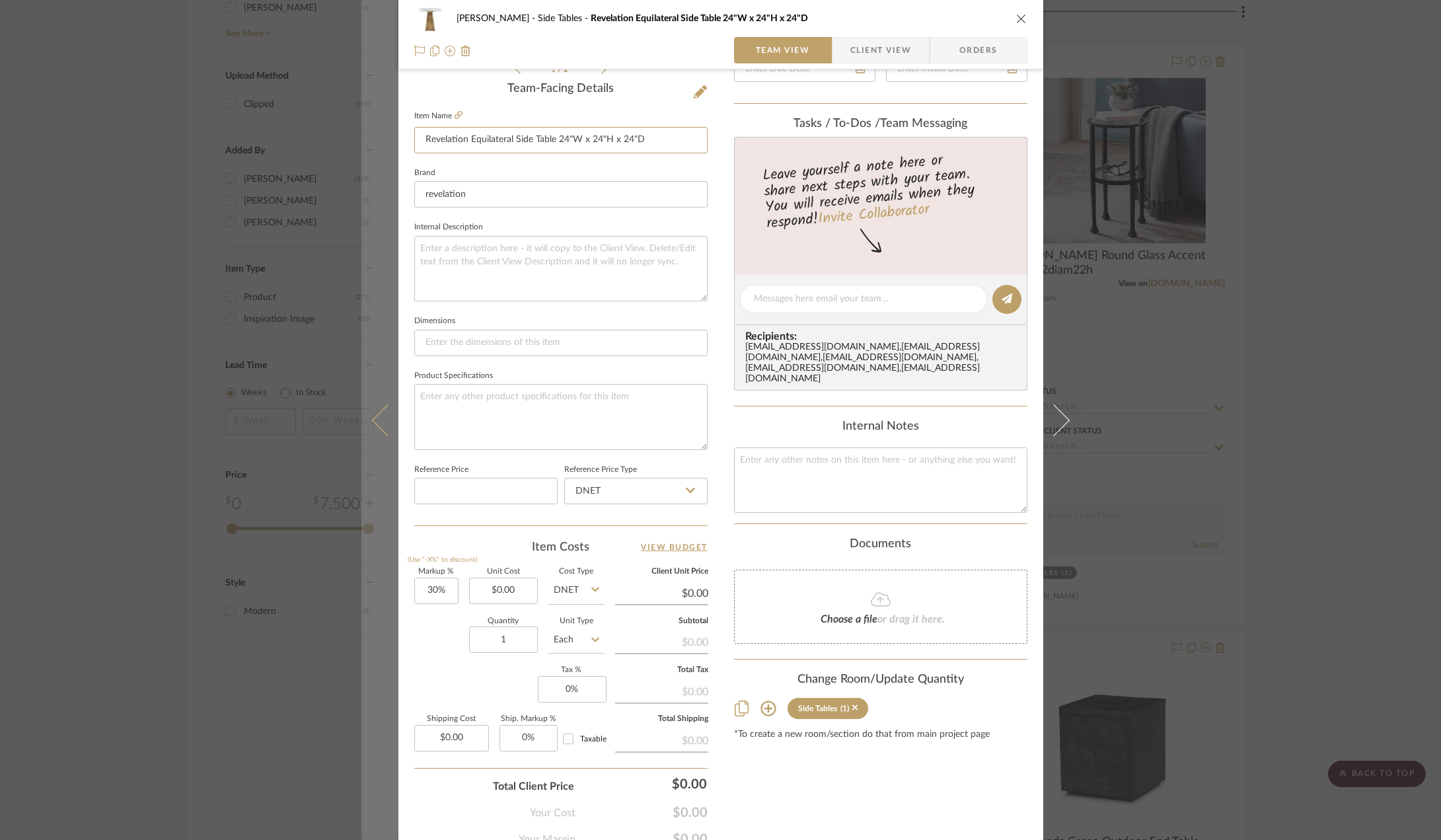
drag, startPoint x: 462, startPoint y: 140, endPoint x: 374, endPoint y: 147, distance: 88.3
click at [374, 149] on mat-dialog-content "Boutross Side Tables Revelation Equilateral Side Table 24"W x 24"H x 24"D Team …" at bounding box center [721, 290] width 719 height 1221
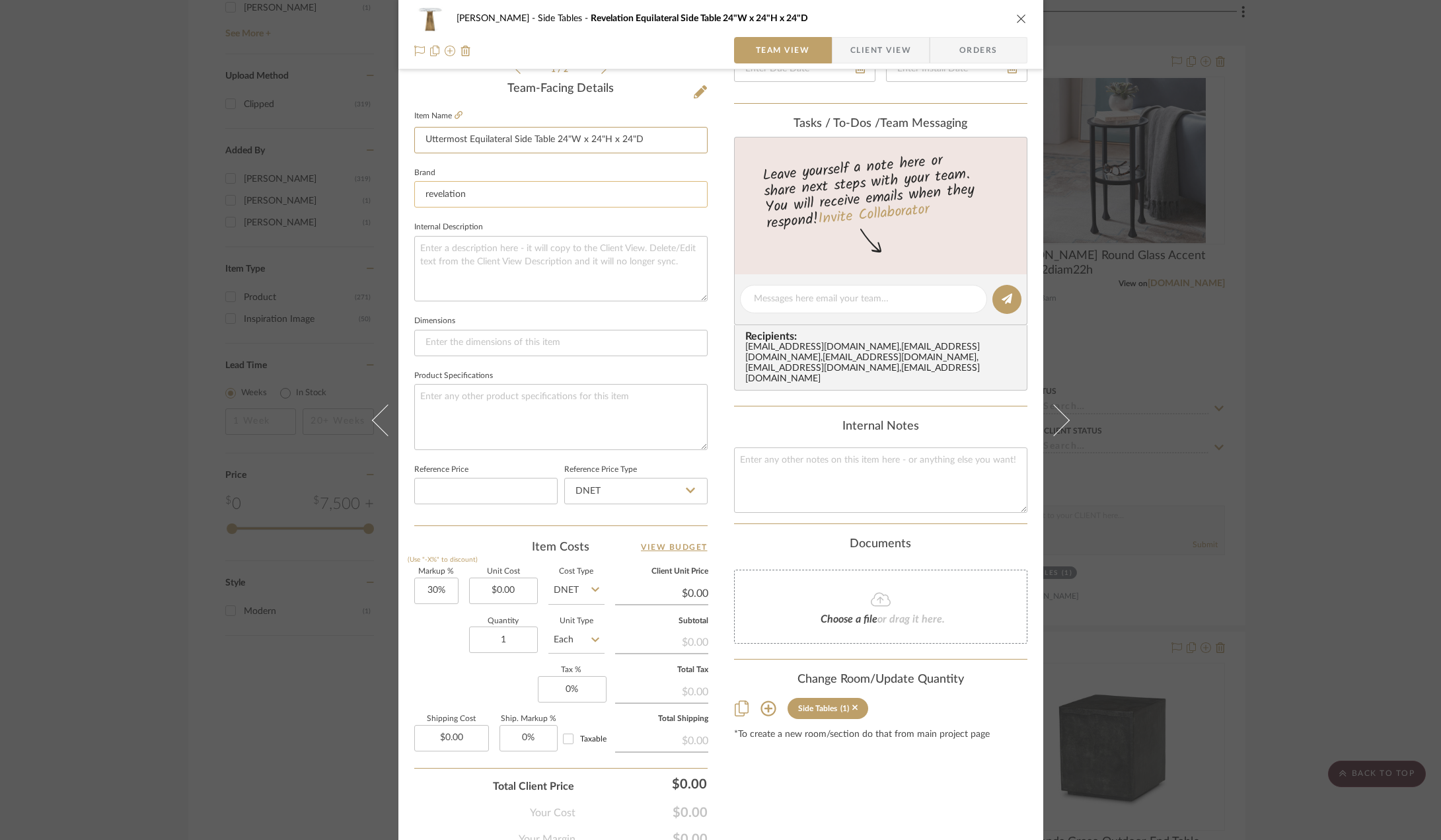
type input "Uttermost Equilateral Side Table 24"W x 24"H x 24"D"
click at [453, 184] on input "revelation" at bounding box center [560, 194] width 293 height 26
click at [463, 190] on input "revelation" at bounding box center [560, 194] width 293 height 26
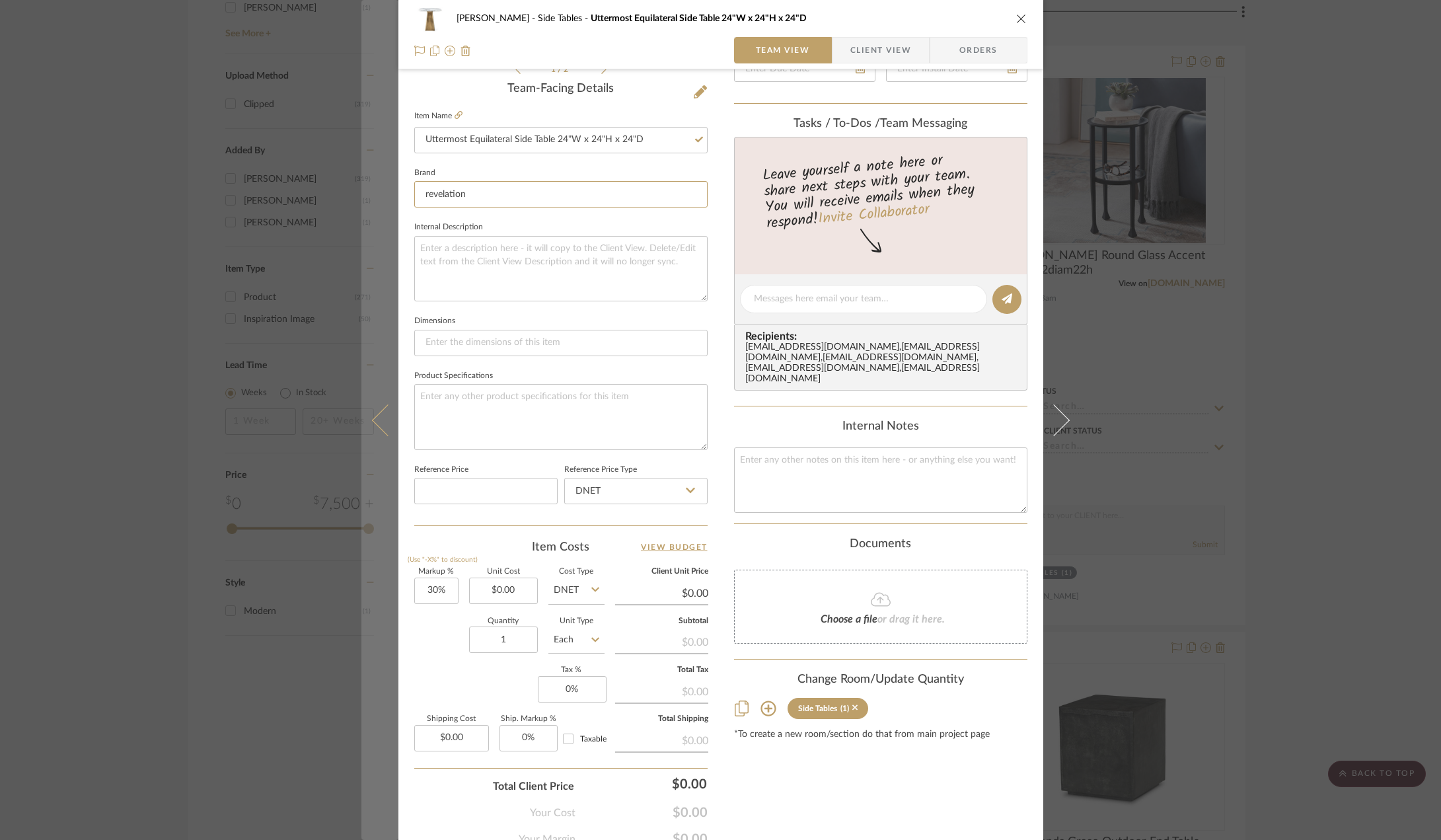
drag, startPoint x: 459, startPoint y: 188, endPoint x: 391, endPoint y: 190, distance: 68.0
click at [379, 180] on mat-dialog-content "Boutross Side Tables Uttermost Equilateral Side Table 24"W x 24"H x 24"D Team V…" at bounding box center [721, 290] width 719 height 1221
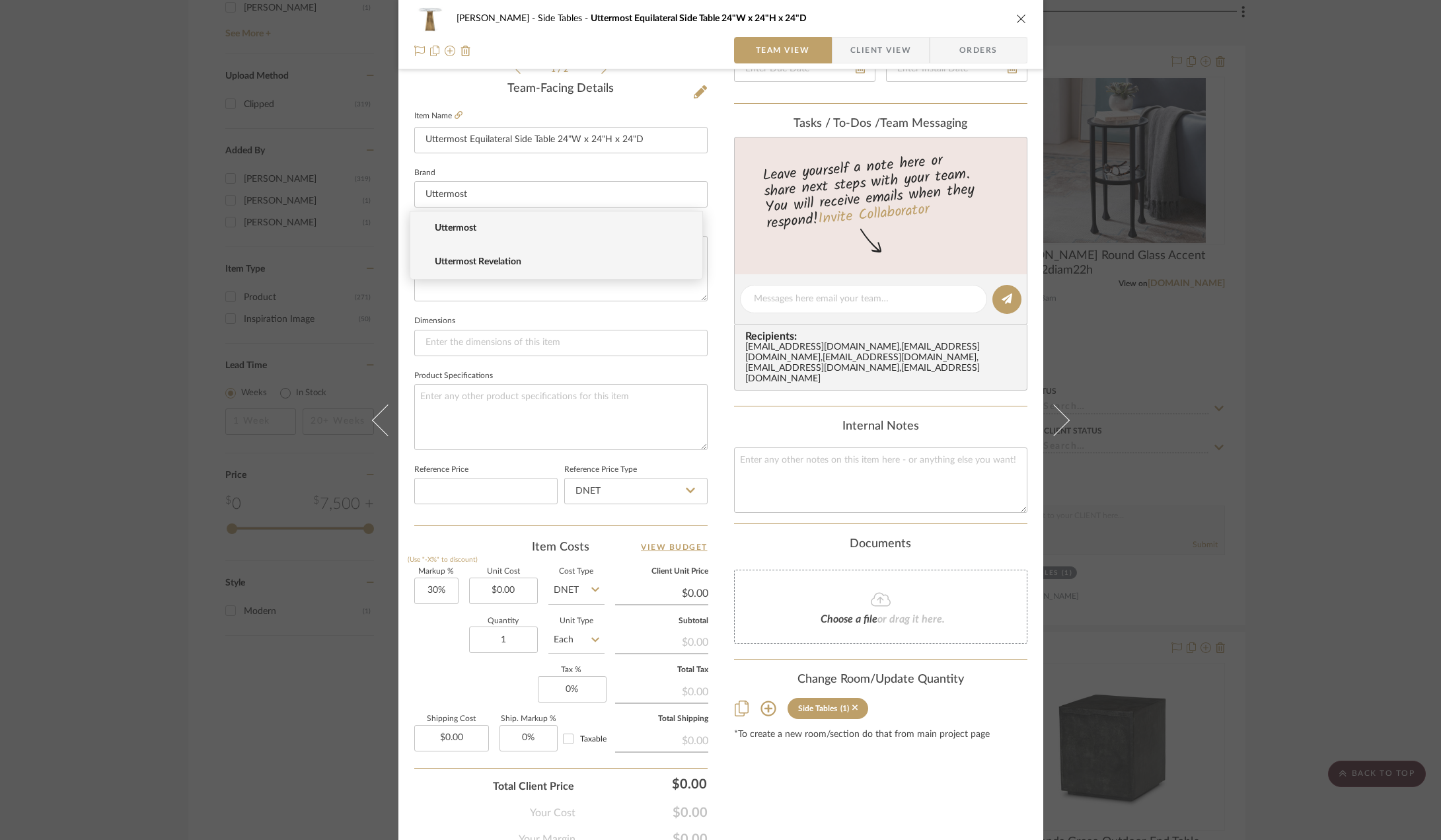
click at [536, 255] on mat-option "Uttermost Revelation" at bounding box center [557, 262] width 292 height 33
type input "Uttermost Revelation"
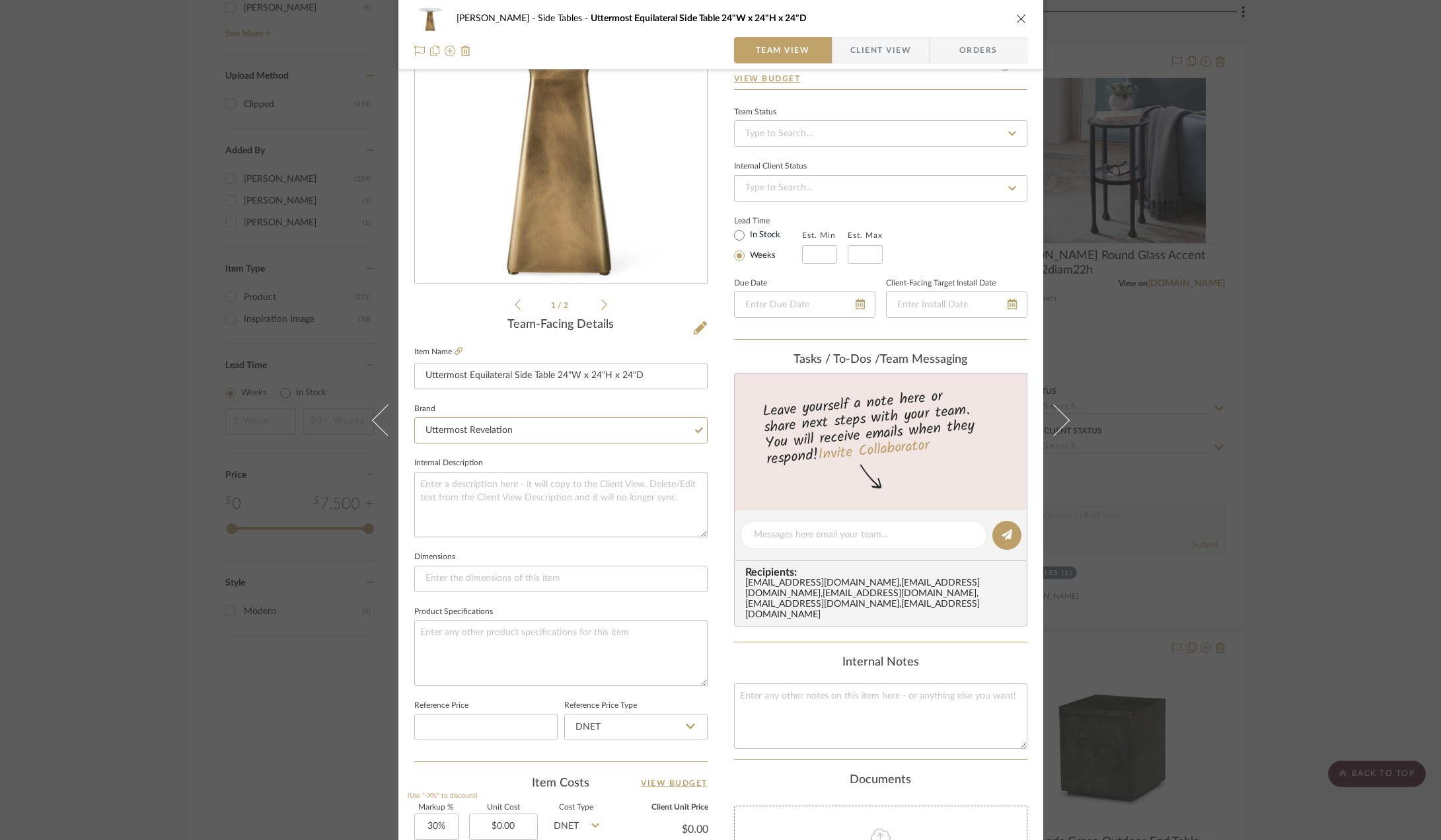
scroll to position [0, 0]
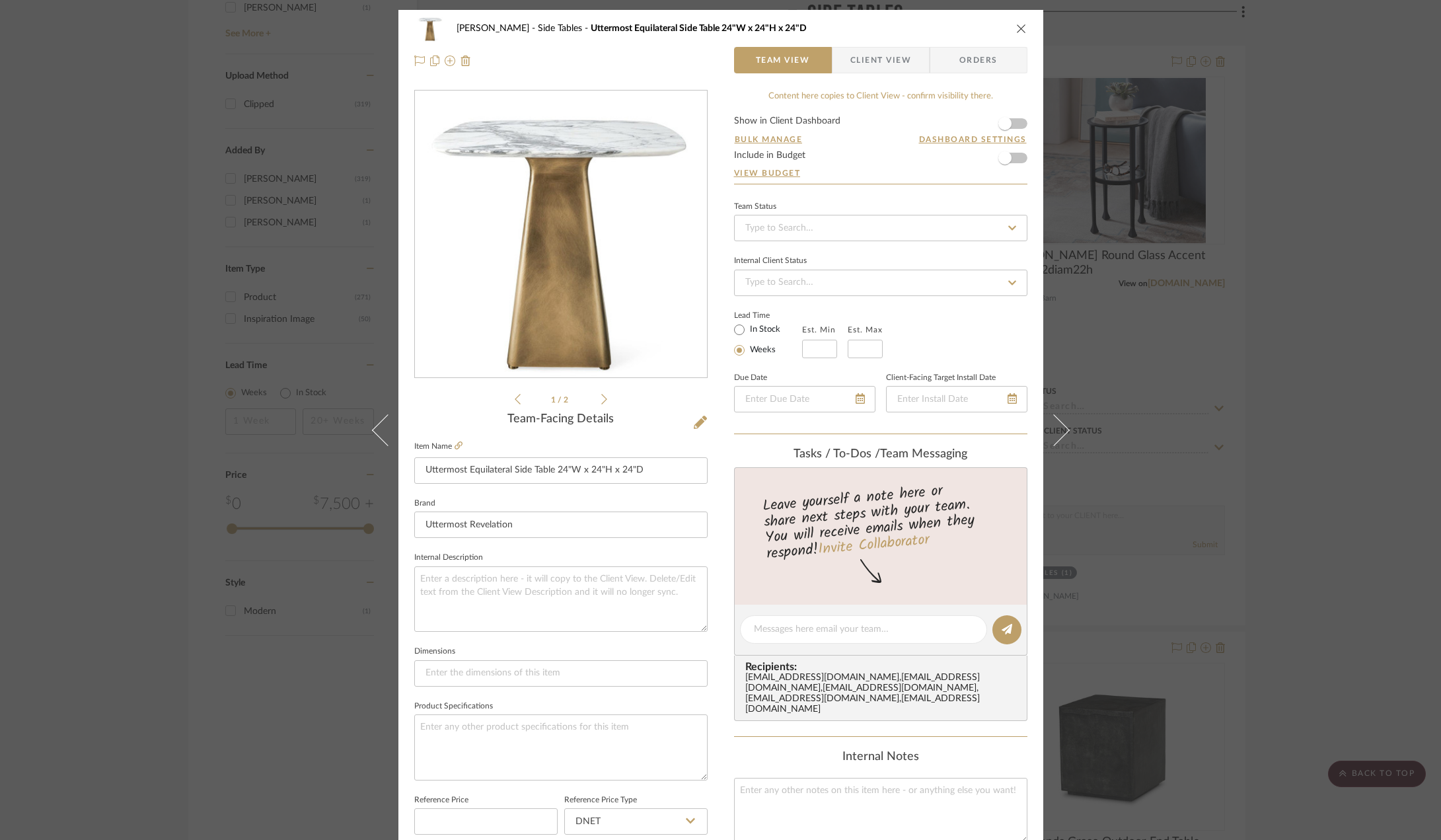
click at [1018, 32] on icon "close" at bounding box center [1021, 29] width 11 height 11
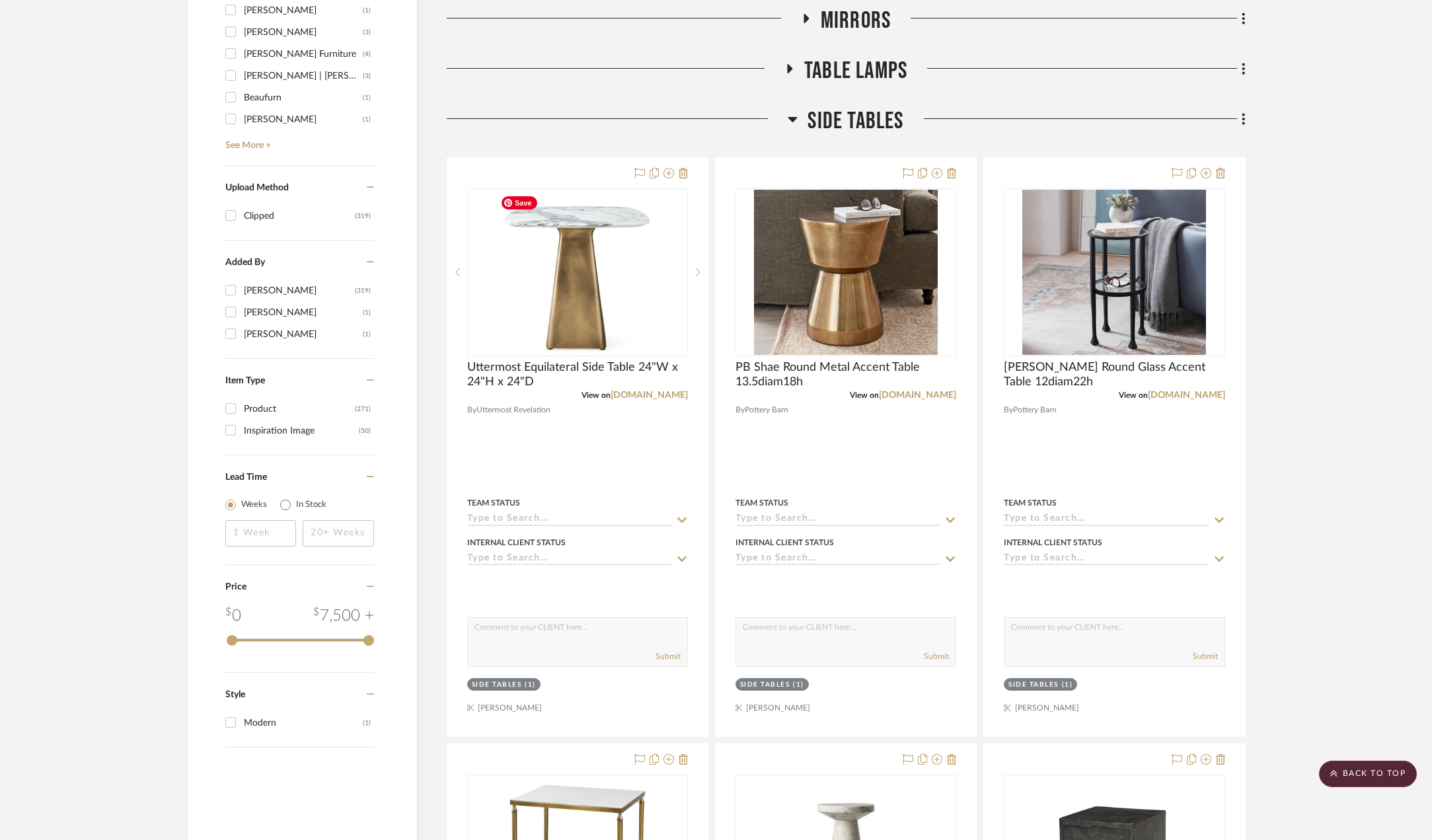
scroll to position [1123, 0]
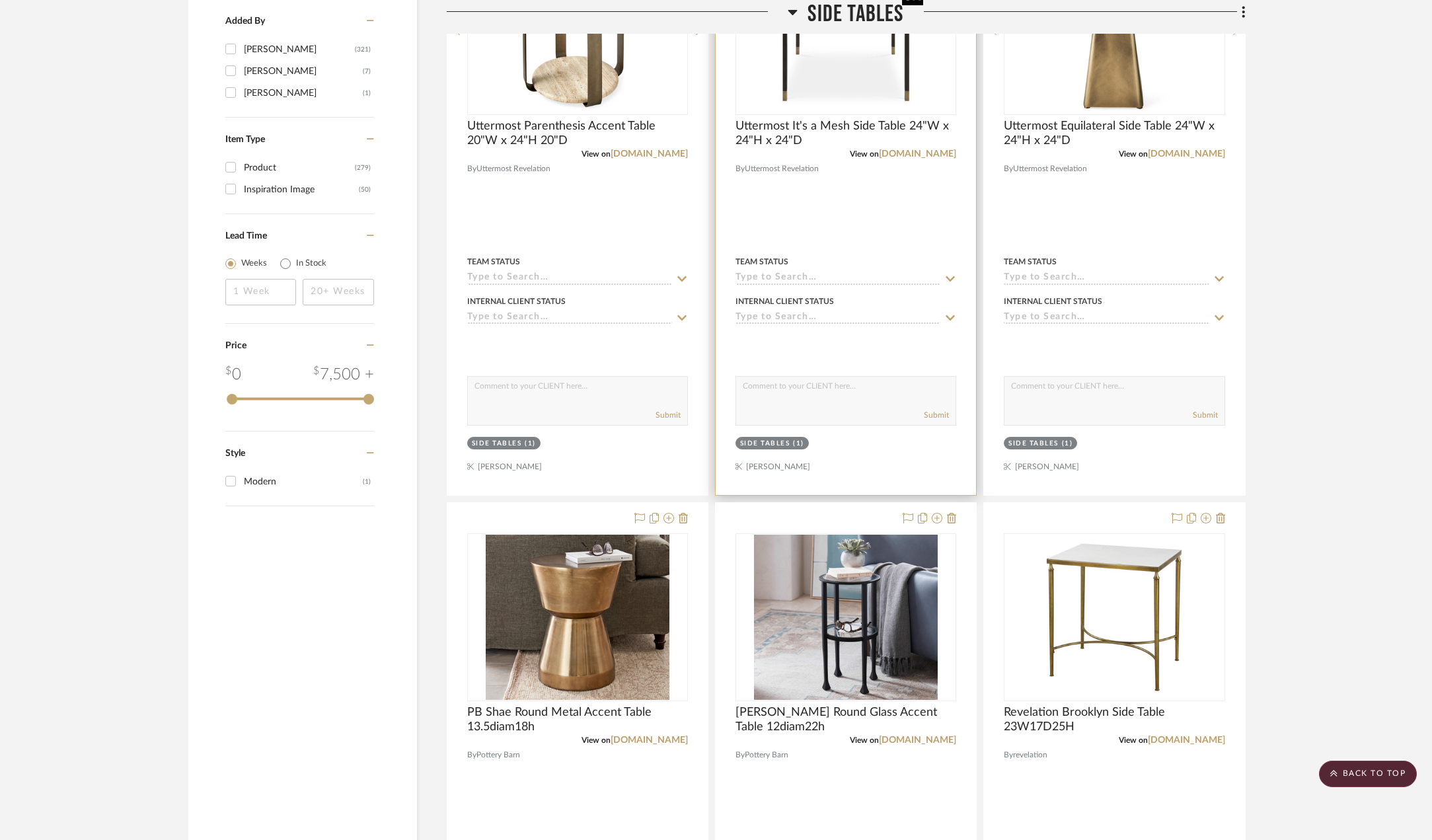
scroll to position [1189, 0]
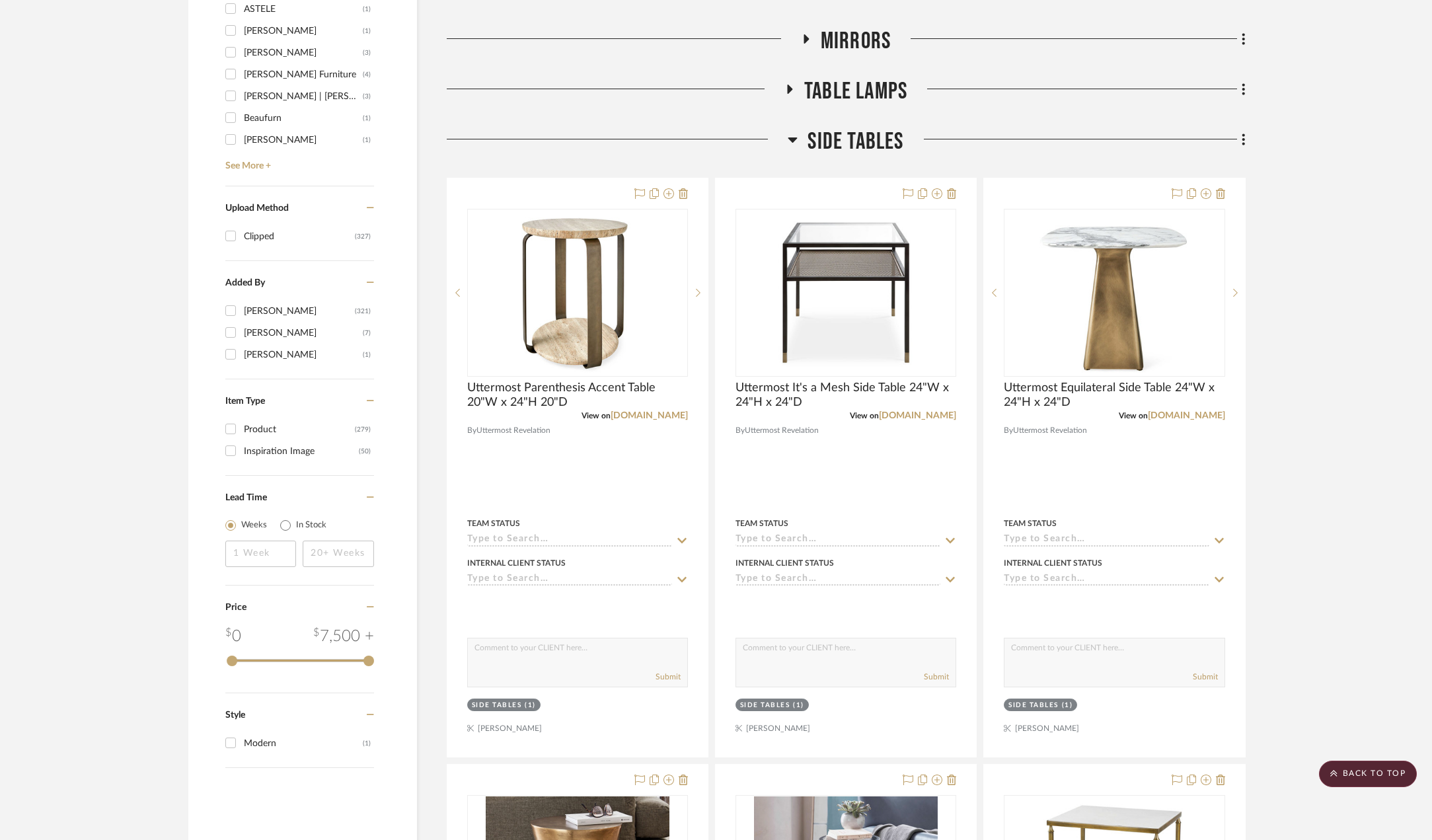
click at [794, 140] on icon at bounding box center [793, 140] width 9 height 5
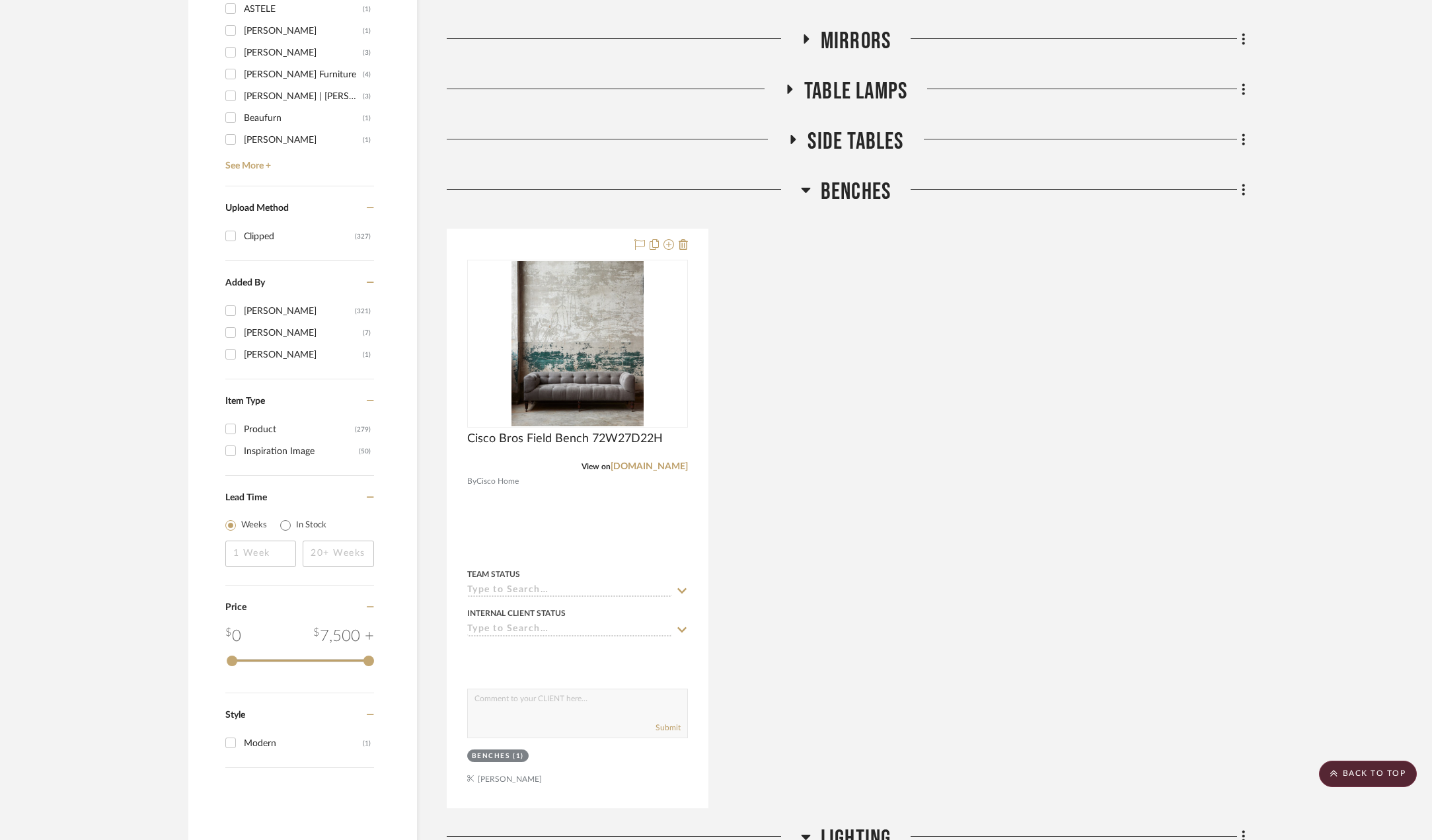
click at [802, 191] on icon at bounding box center [806, 189] width 10 height 16
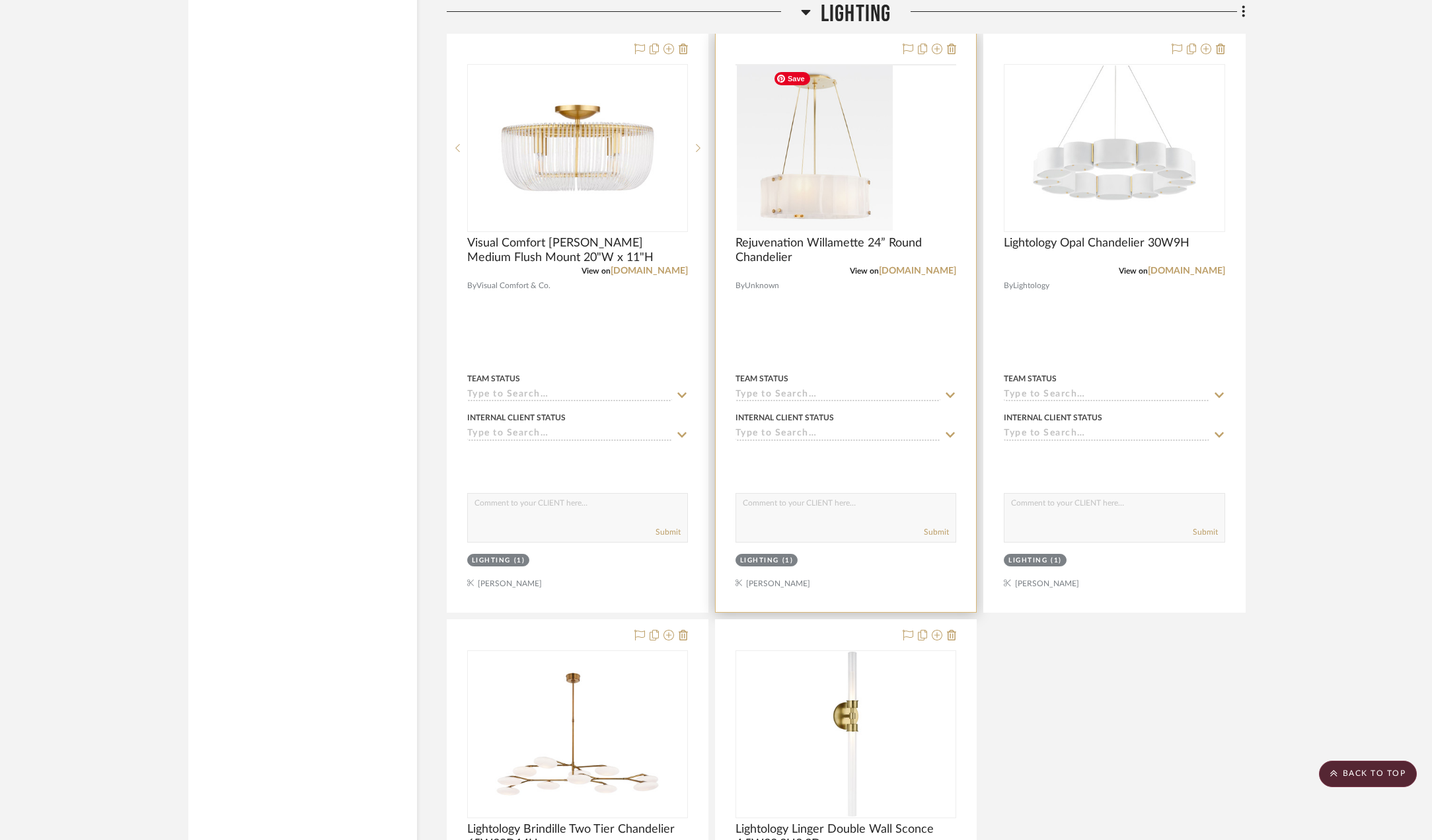
scroll to position [2048, 0]
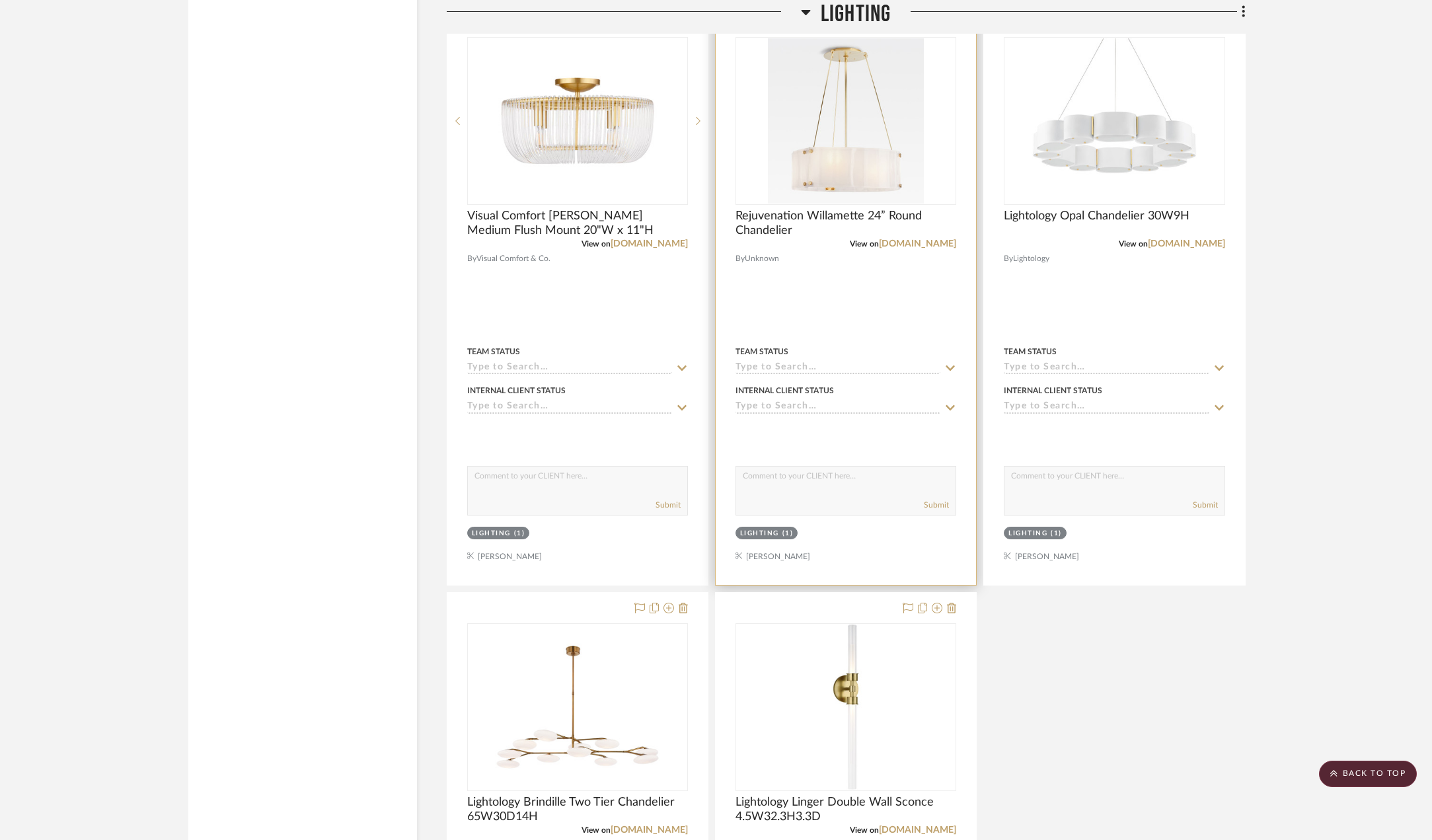
click at [864, 297] on div at bounding box center [845, 295] width 261 height 578
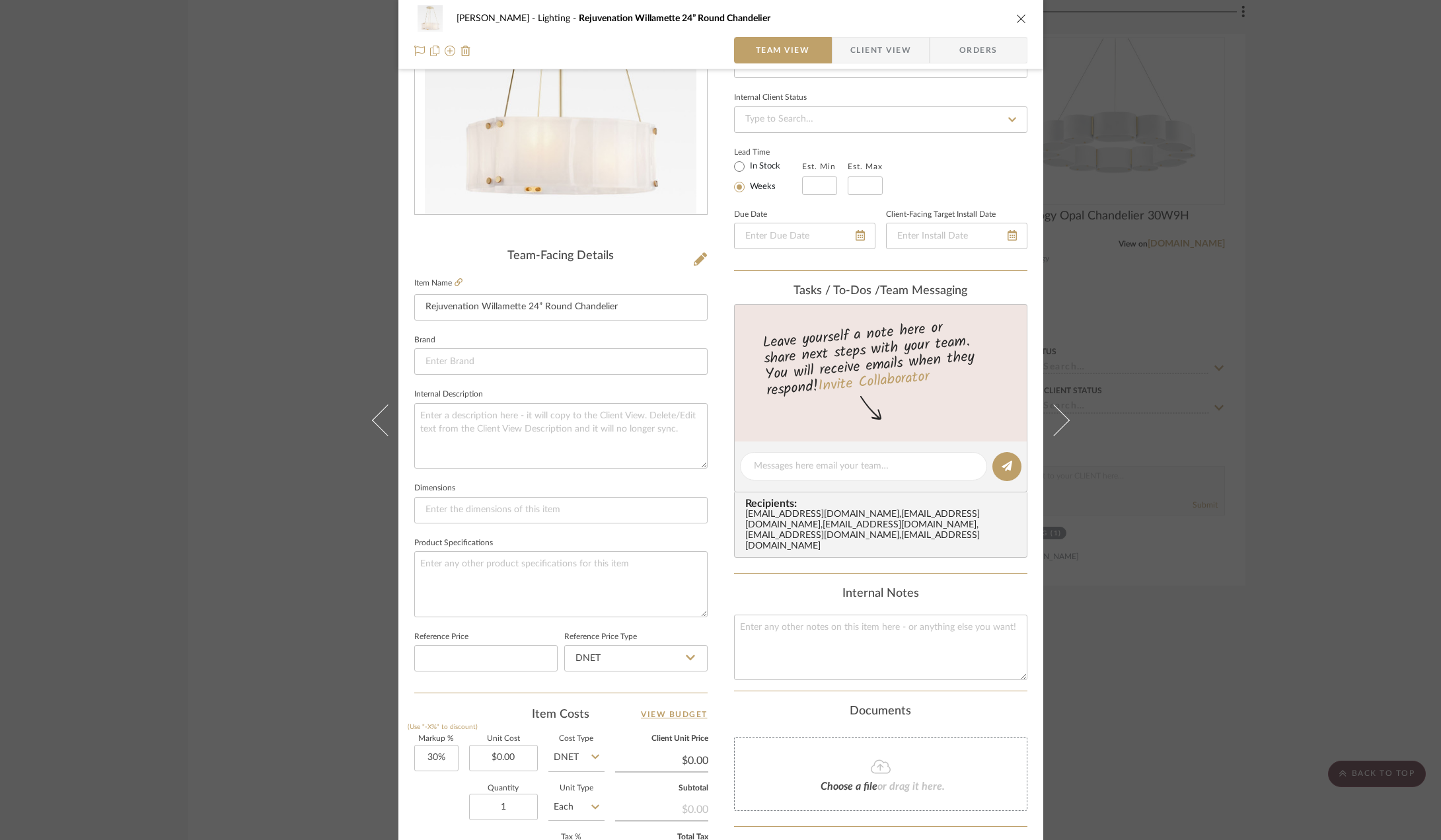
scroll to position [60, 0]
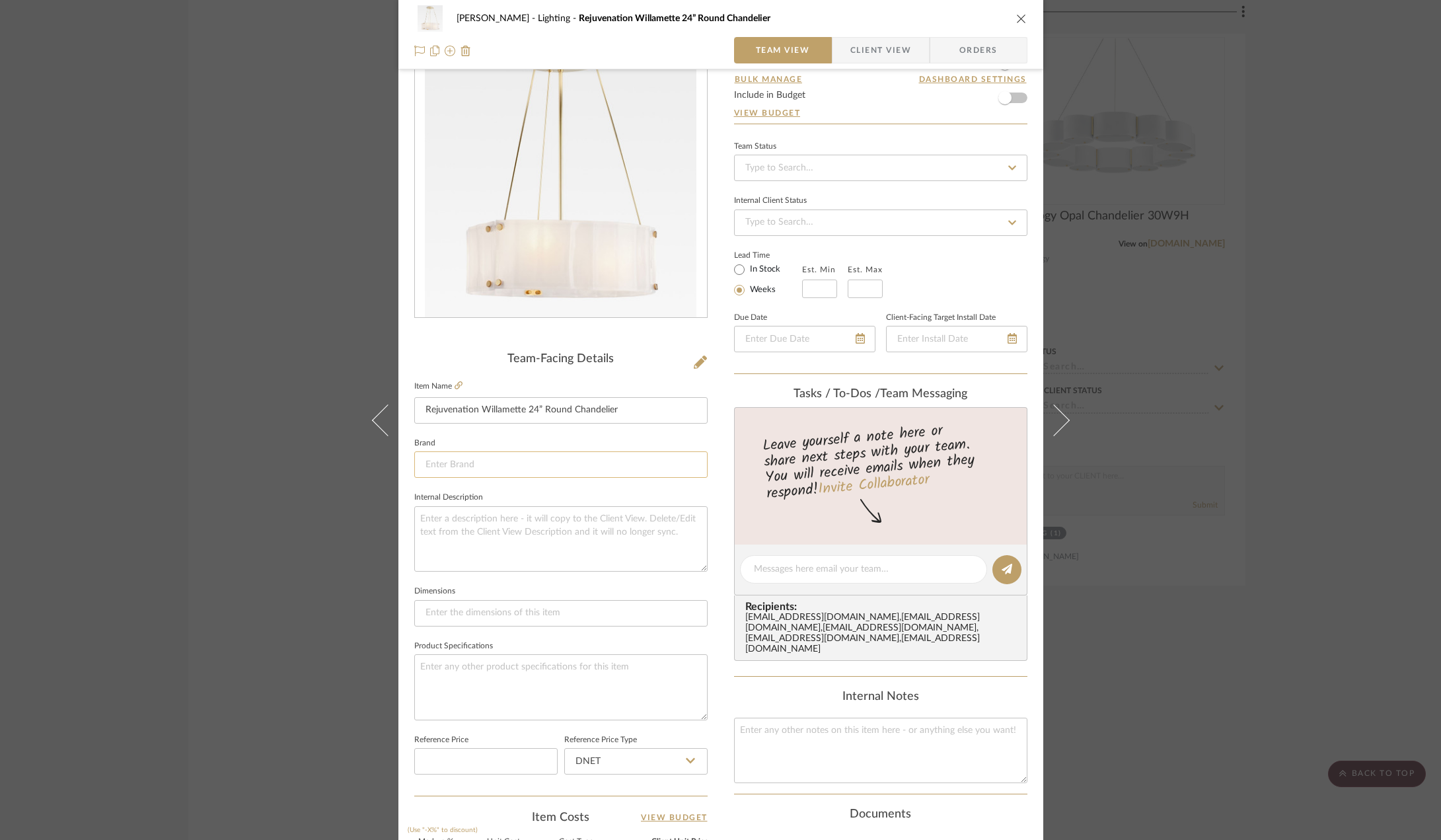
click at [495, 456] on input at bounding box center [560, 464] width 293 height 26
click at [512, 488] on mat-option "Rejuvenation" at bounding box center [557, 498] width 292 height 33
type input "Rejuvenation"
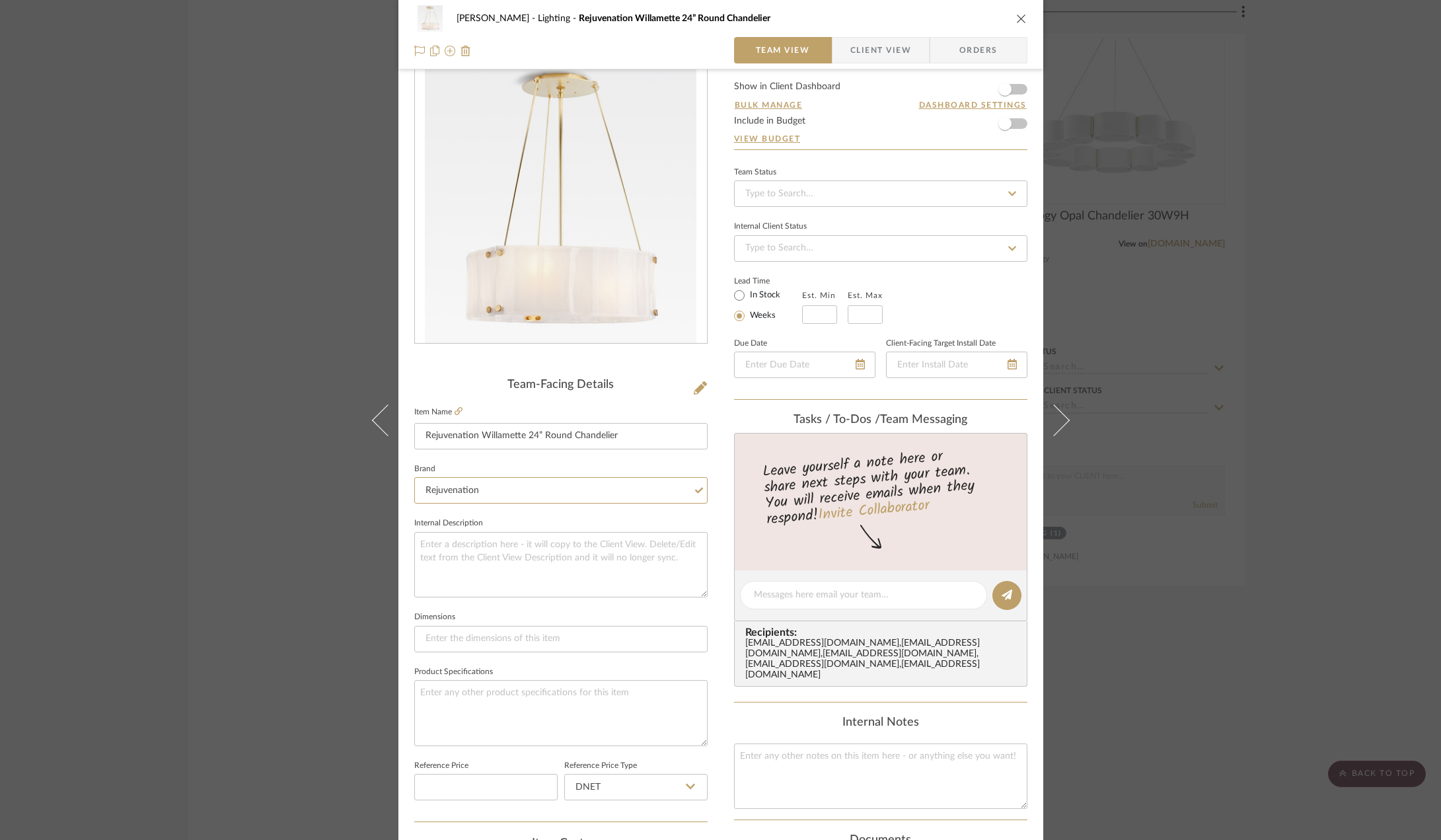
scroll to position [0, 0]
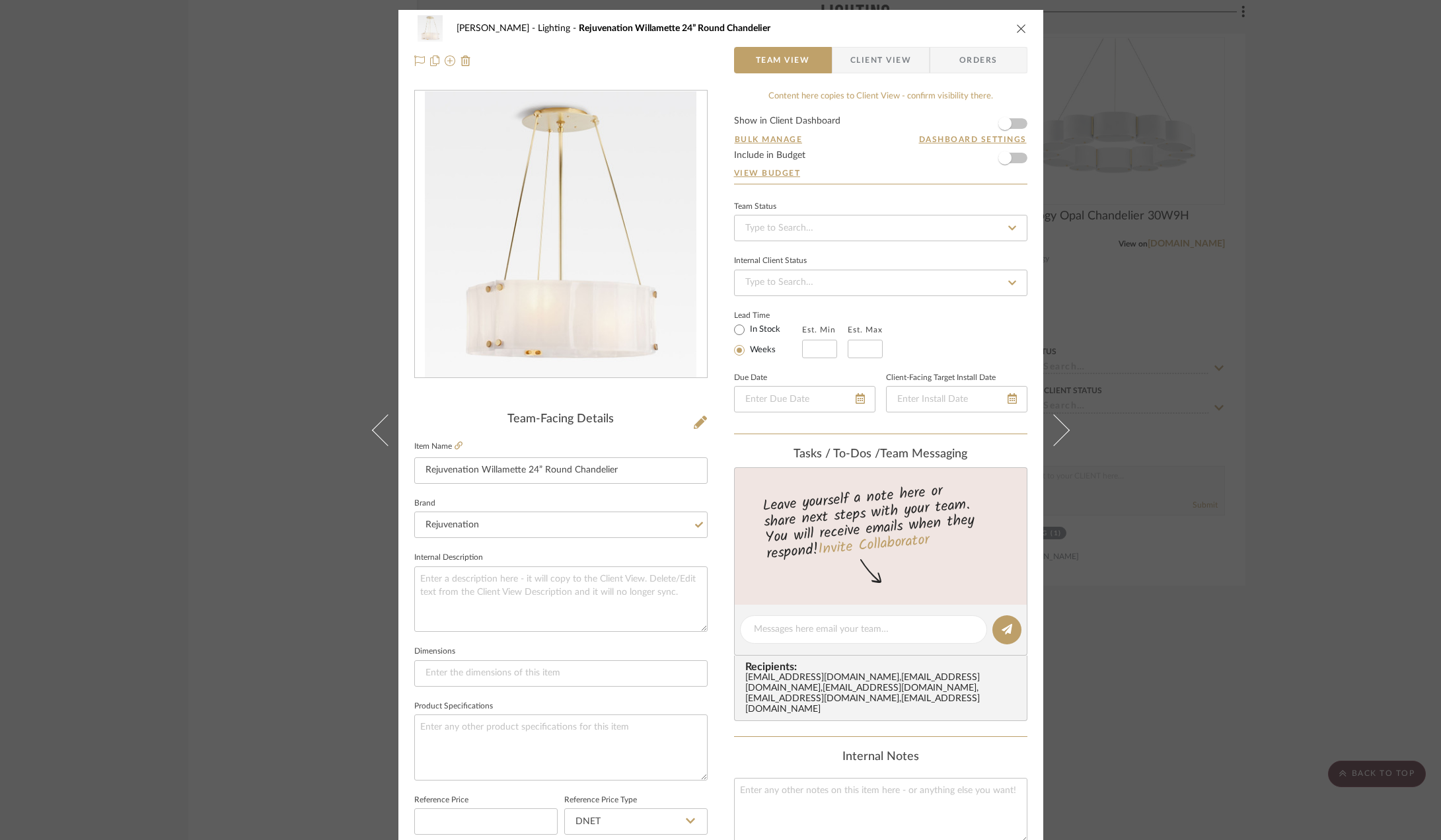
click at [1017, 31] on icon "close" at bounding box center [1021, 29] width 11 height 11
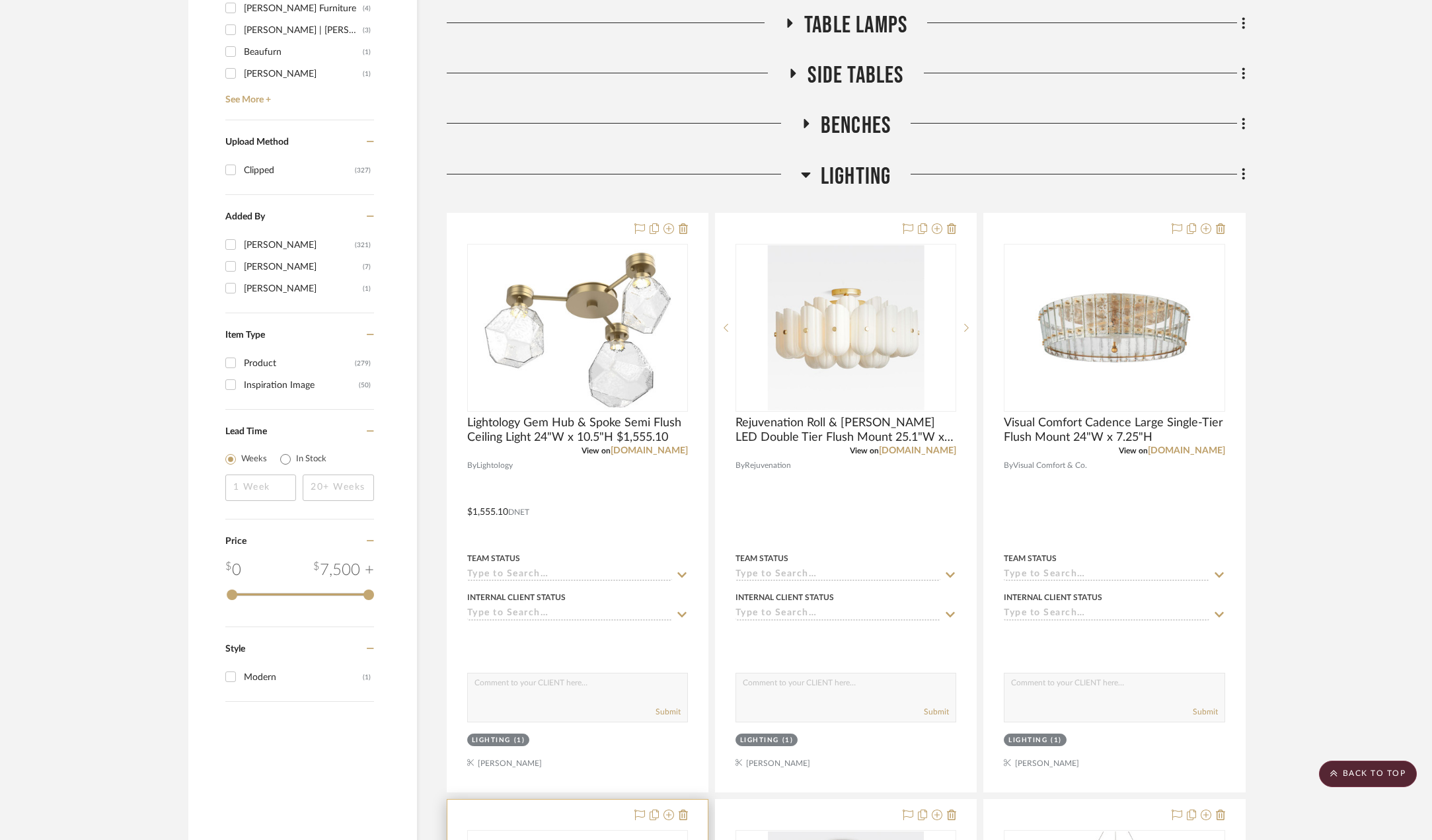
scroll to position [1322, 0]
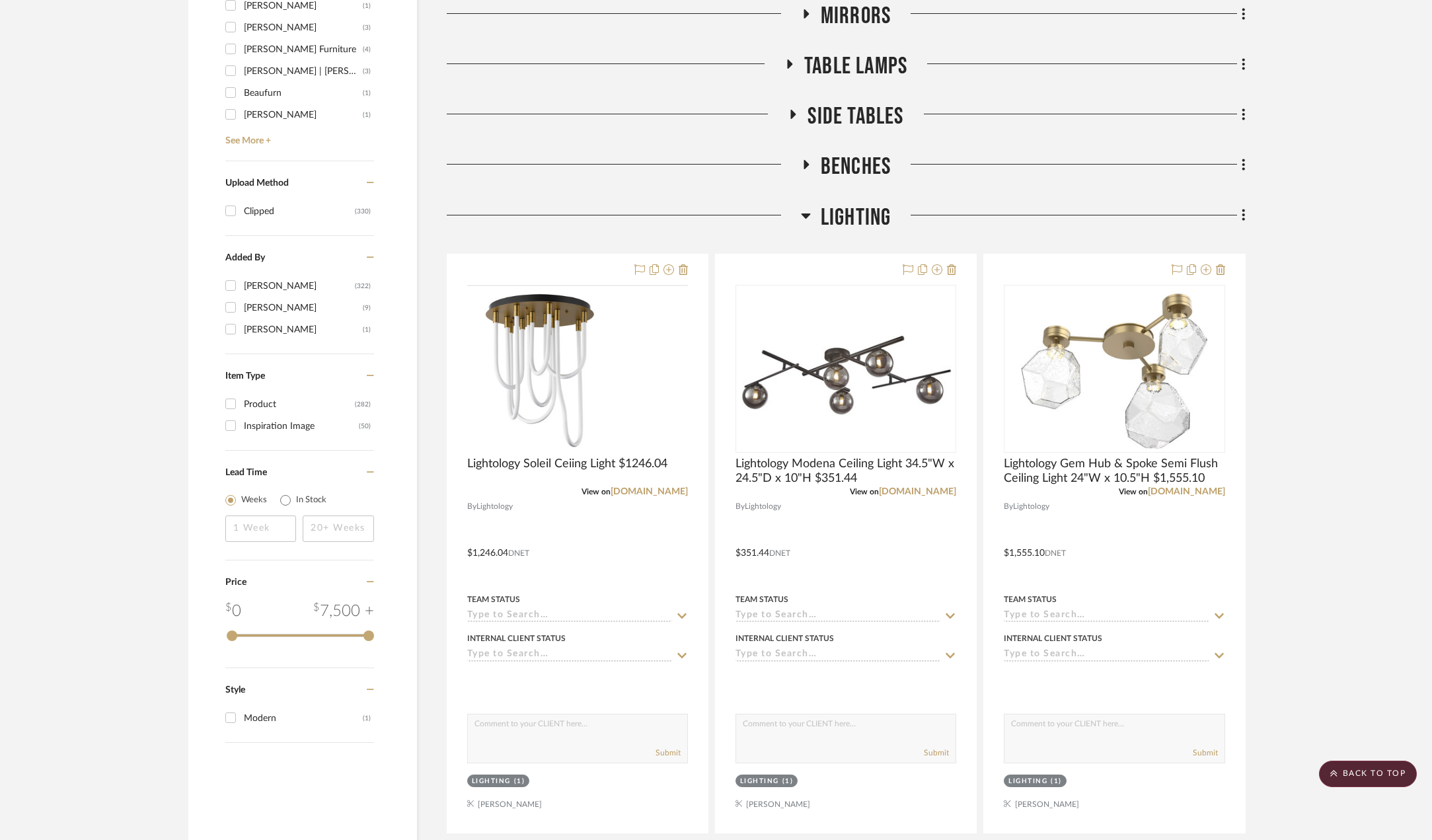
scroll to position [1322, 0]
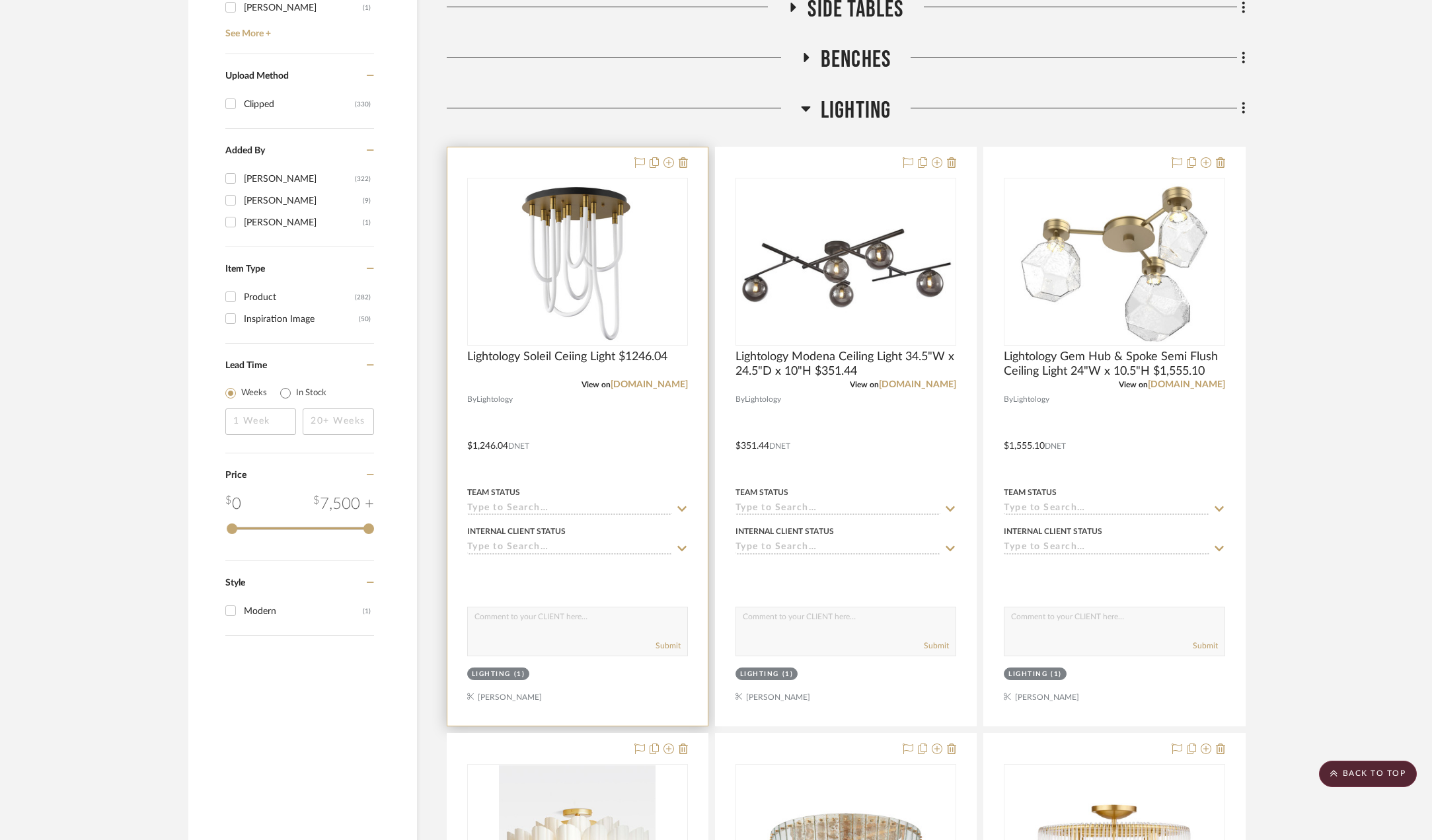
click at [590, 424] on div at bounding box center [577, 436] width 261 height 578
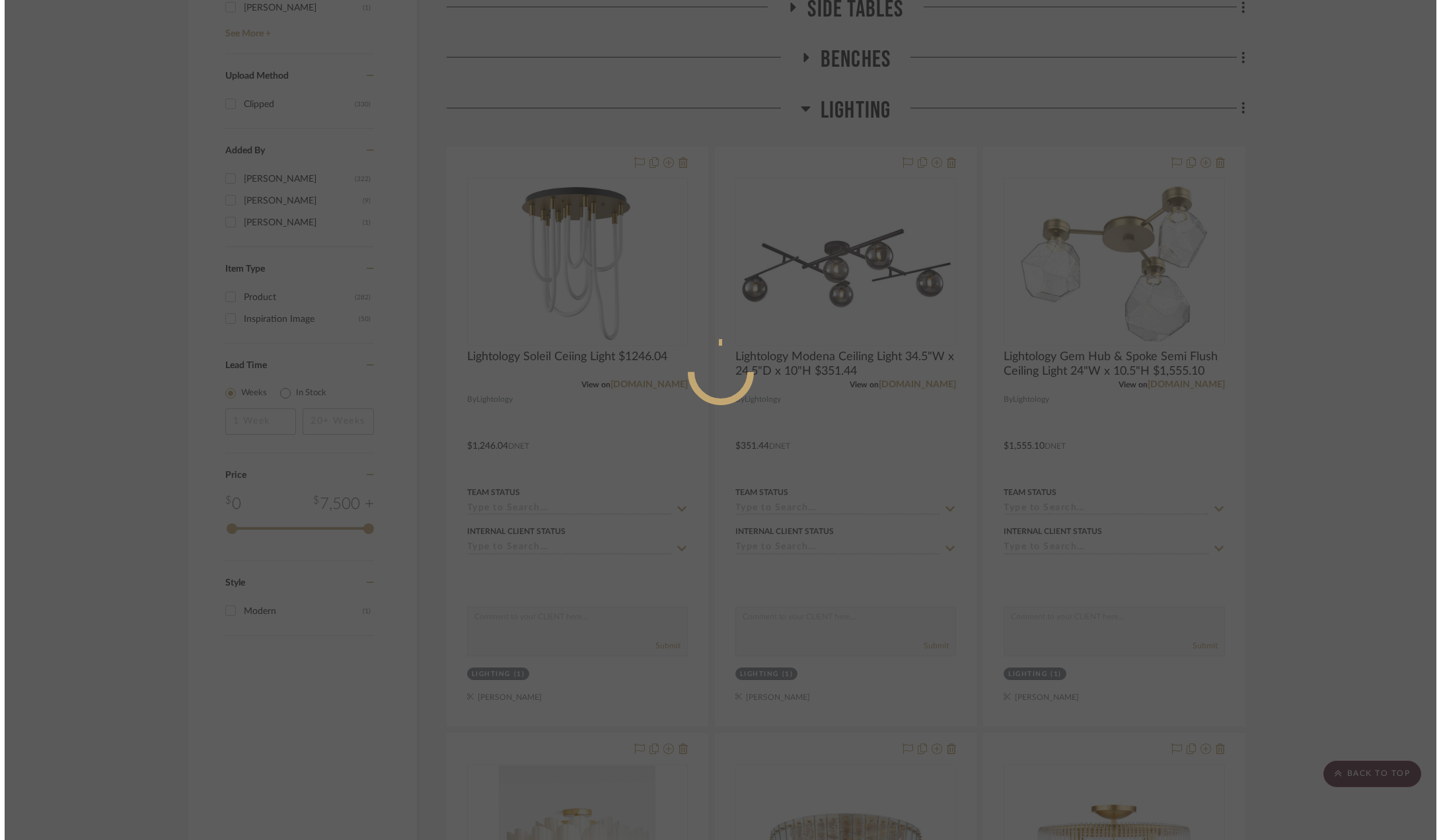
scroll to position [0, 0]
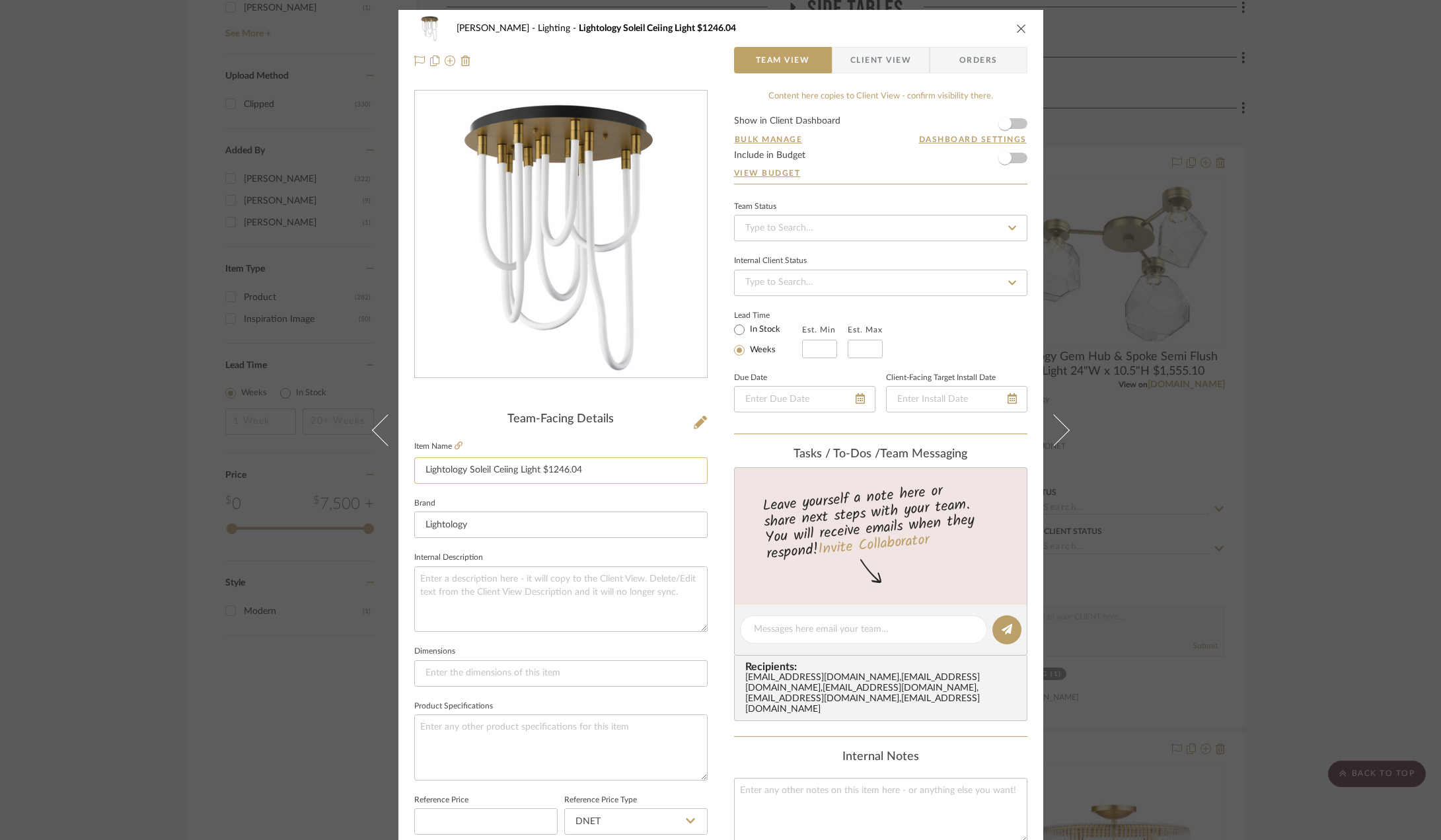
click at [535, 469] on input "Lightology Soleil Ceiing Light $1246.04" at bounding box center [560, 470] width 293 height 26
paste input "20"W x 25.25"H"
type input "Lightology Soleil Ceiing Light 20"W x 25.25"H $1246.04"
click at [636, 410] on div "Team-Facing Details Item Name Lightology Soleil Ceiing Light 20"W x 25.25"H $12…" at bounding box center [560, 634] width 293 height 1088
click at [1021, 28] on icon "close" at bounding box center [1021, 29] width 11 height 11
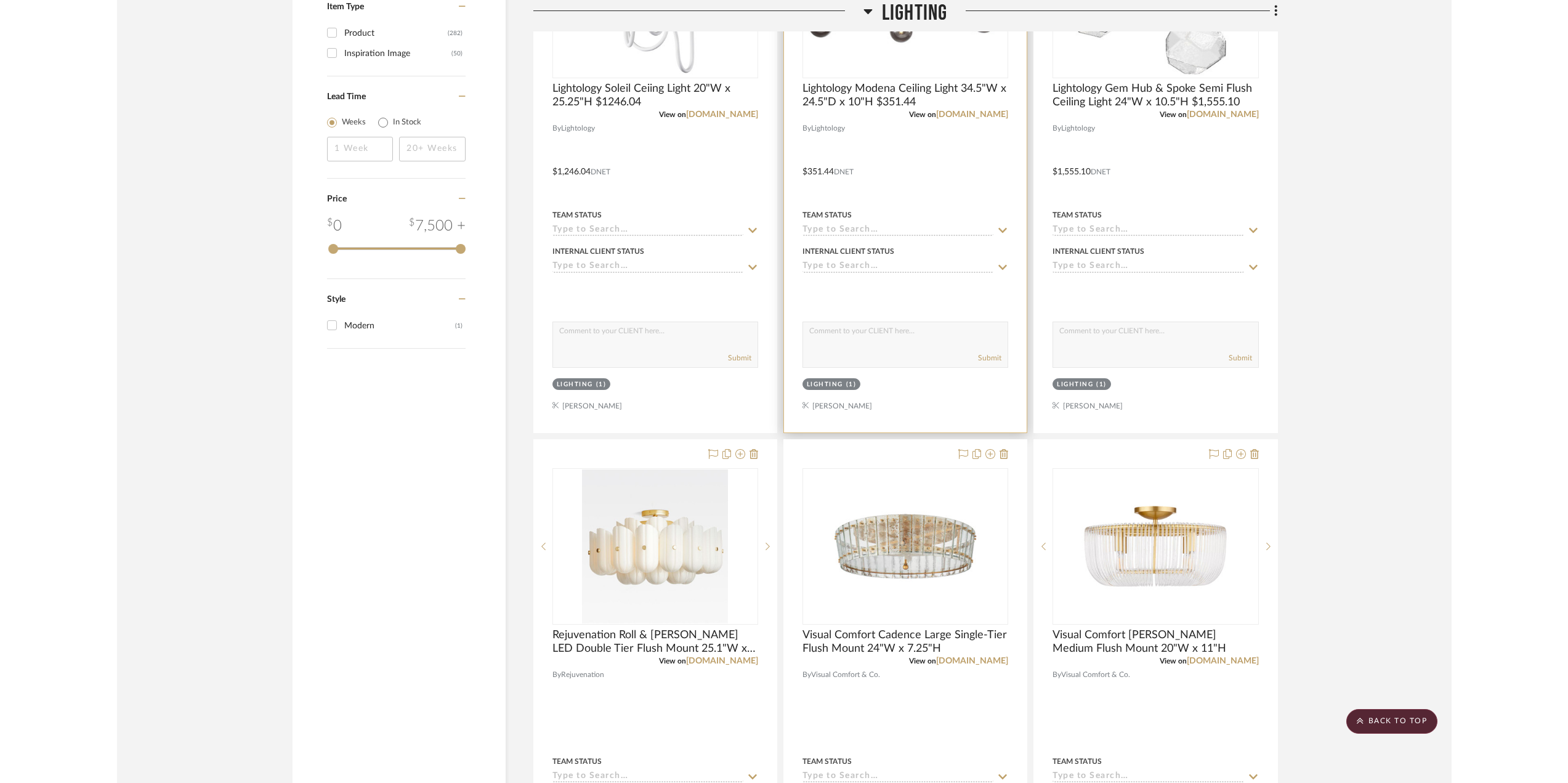
scroll to position [1664, 0]
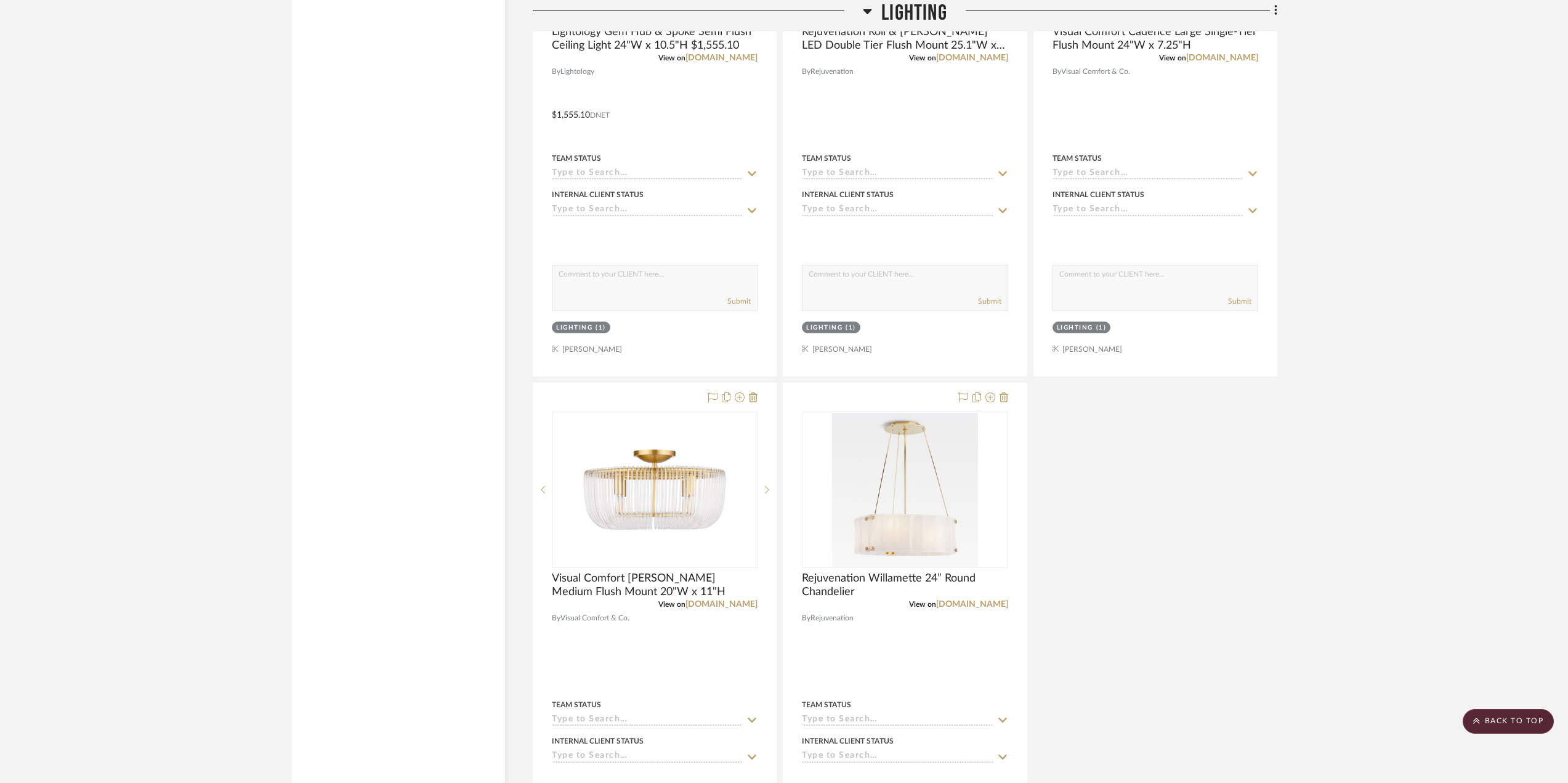
scroll to position [2094, 0]
